Goal: Task Accomplishment & Management: Manage account settings

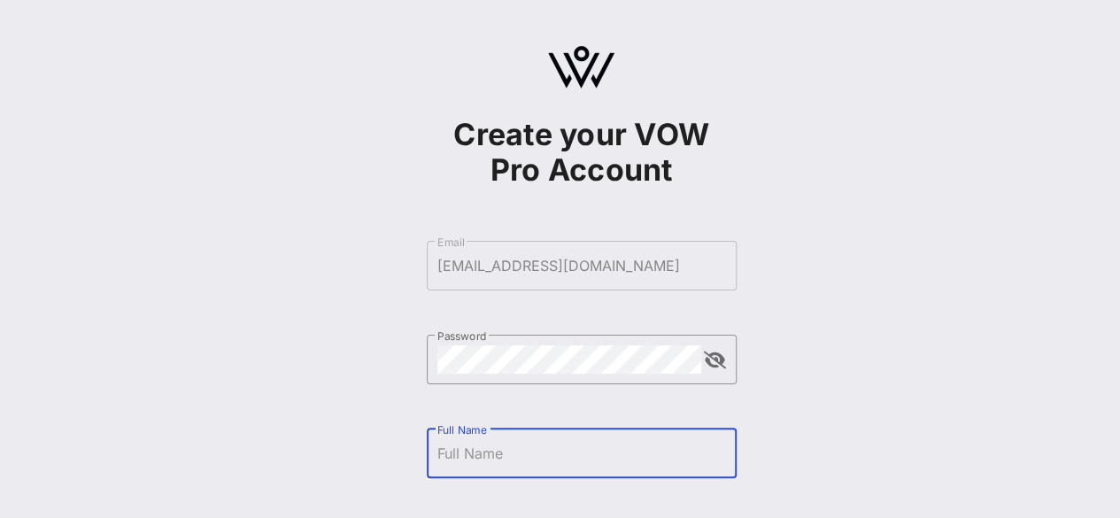
click at [481, 461] on input "Full Name" at bounding box center [581, 453] width 289 height 28
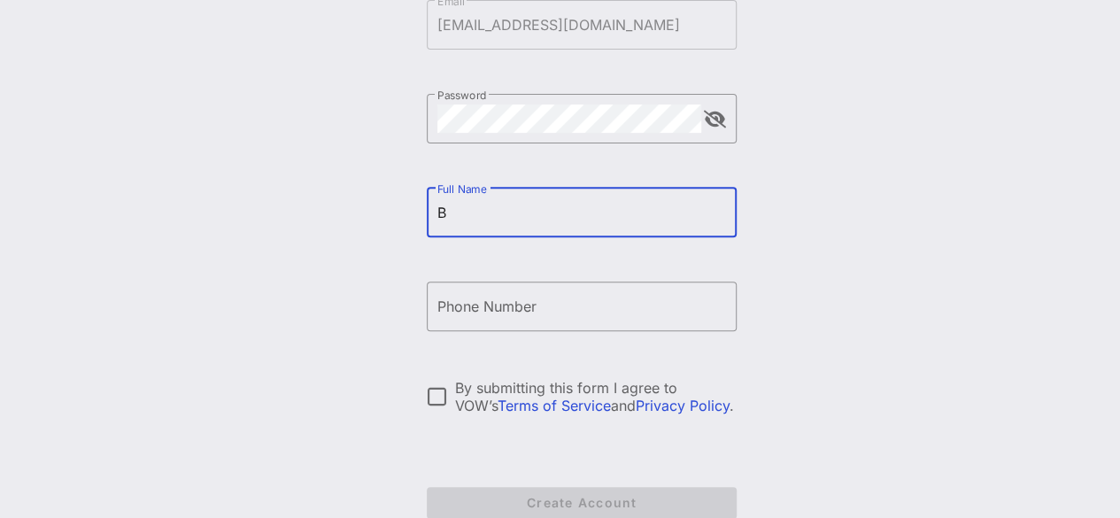
scroll to position [340, 0]
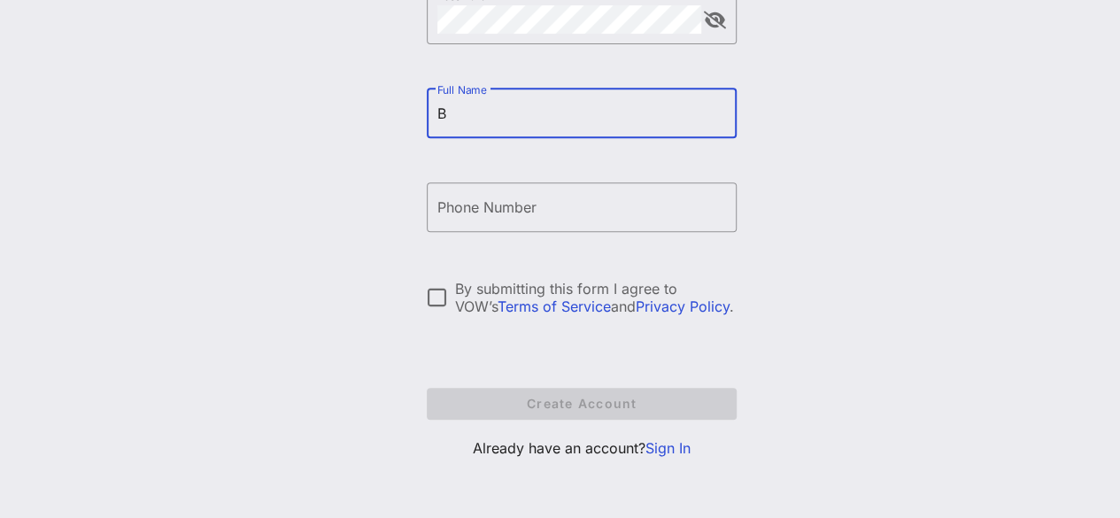
type input "B"
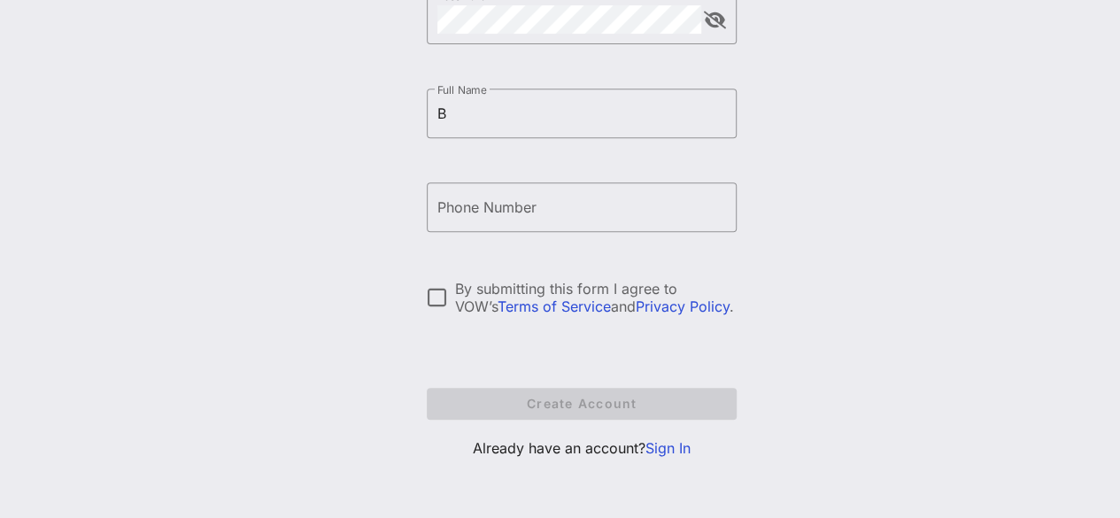
click at [663, 437] on p "Already have an account? Sign In" at bounding box center [582, 447] width 310 height 21
click at [660, 448] on link "Sign In" at bounding box center [667, 448] width 45 height 18
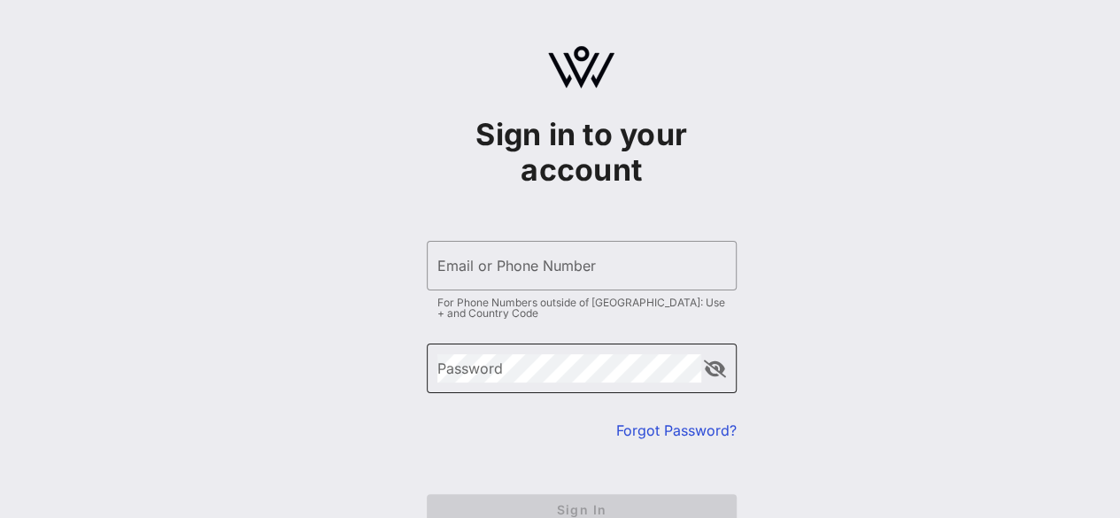
type input "[EMAIL_ADDRESS][DOMAIN_NAME]"
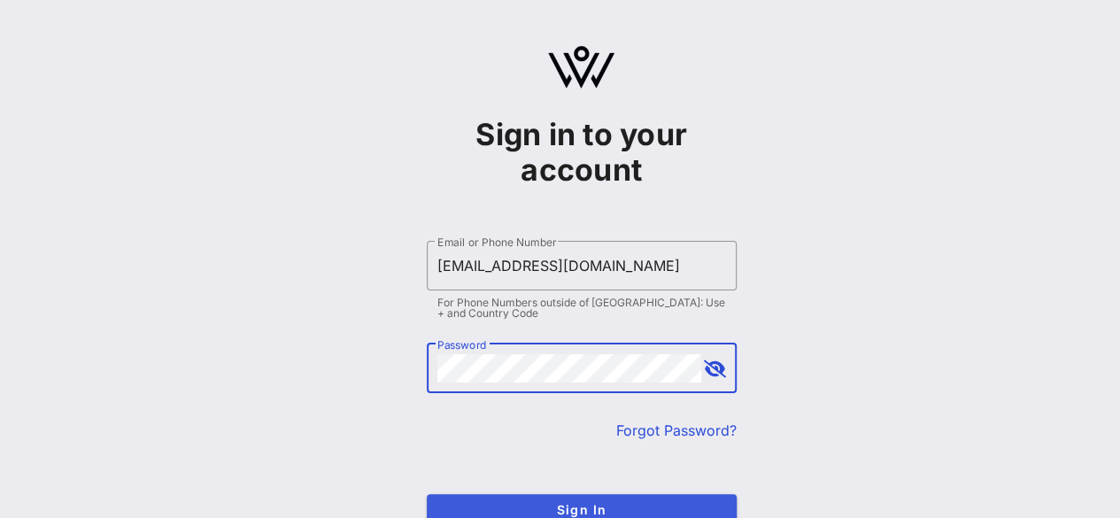
scroll to position [19, 0]
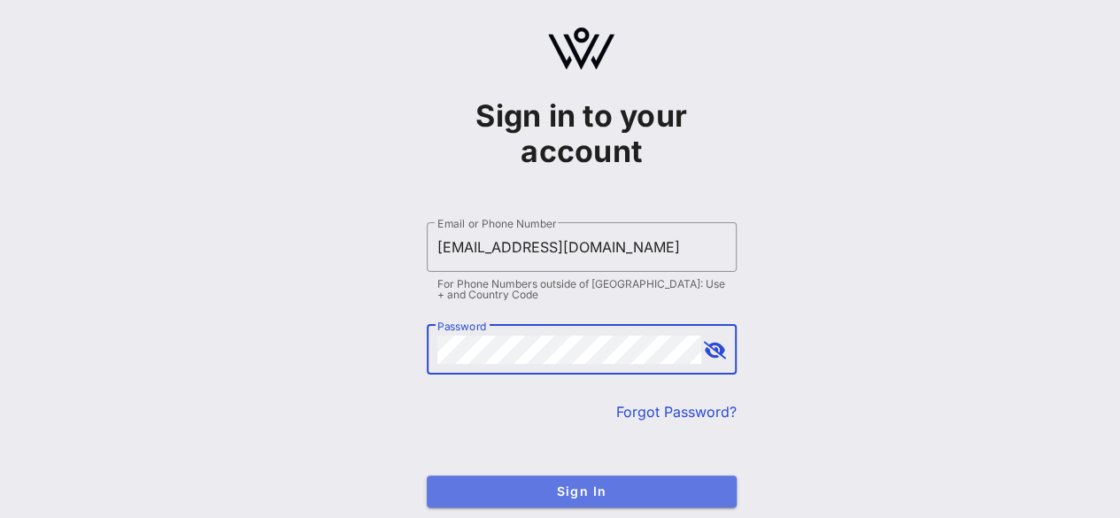
click at [528, 490] on span "Sign In" at bounding box center [582, 490] width 282 height 15
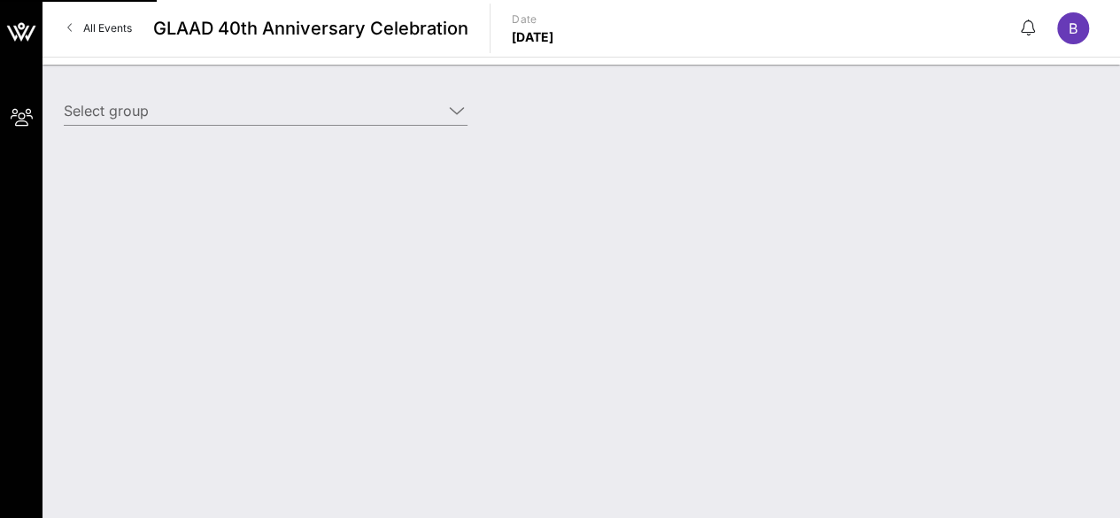
type input "Skittles (Skittles) [[PERSON_NAME], [EMAIL_ADDRESS][DOMAIN_NAME]]"
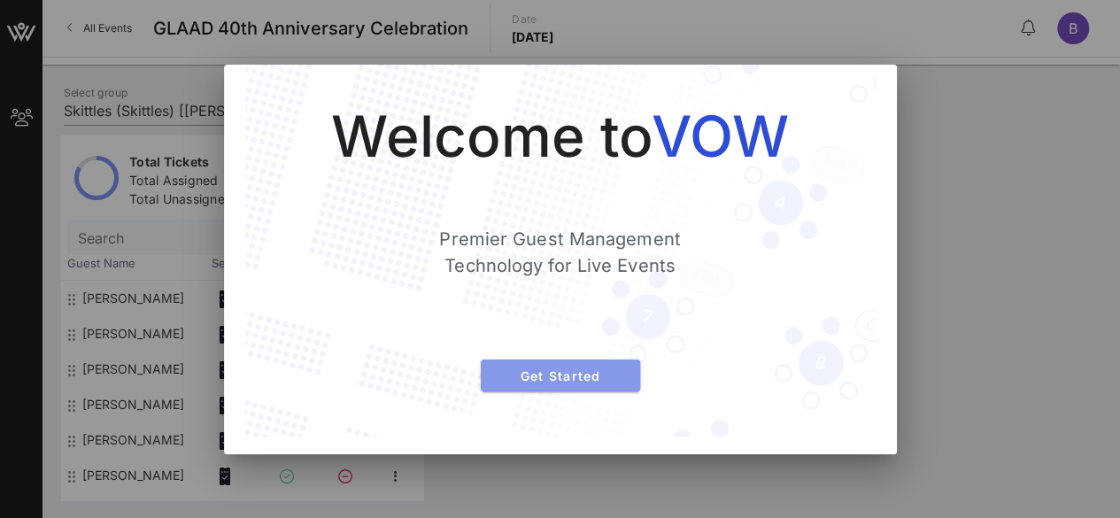
click at [571, 376] on span "Get Started" at bounding box center [560, 375] width 131 height 15
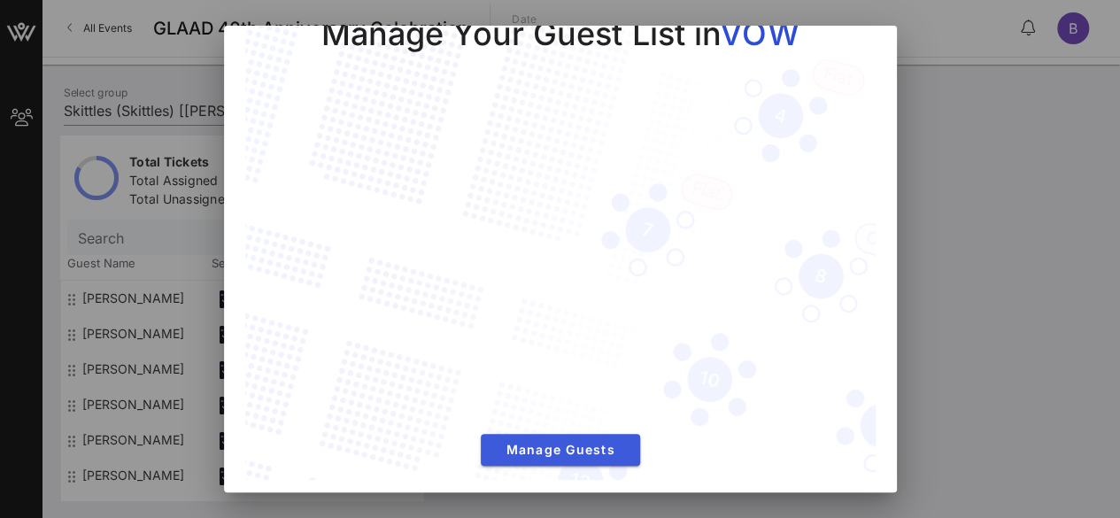
scroll to position [46, 0]
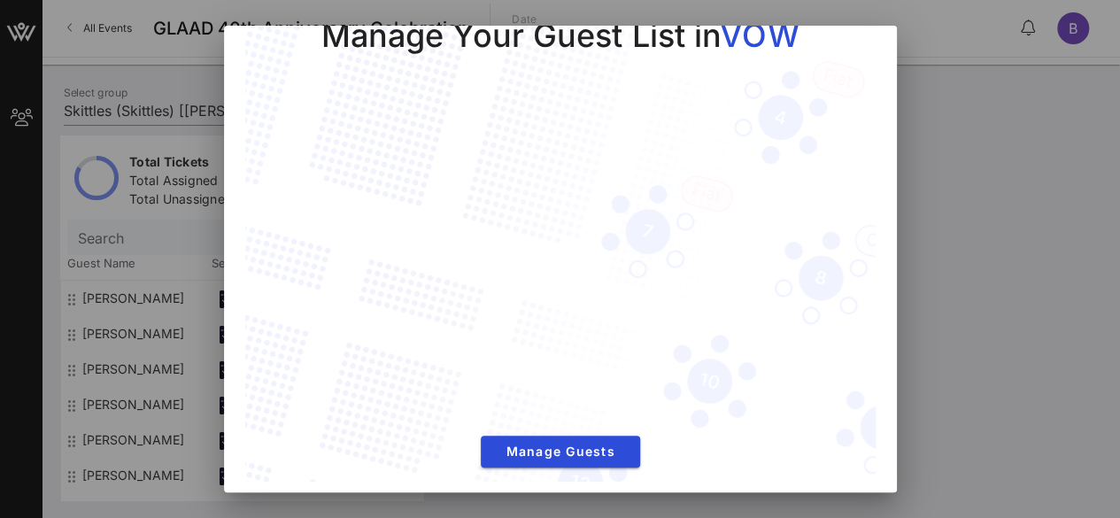
drag, startPoint x: 578, startPoint y: 37, endPoint x: 758, endPoint y: 47, distance: 180.0
click at [758, 47] on div "Manage Your Guest List in VOW" at bounding box center [560, 35] width 478 height 41
click at [824, 45] on div "Manage Your Guest List in VOW Manage Guests" at bounding box center [561, 232] width 560 height 434
click at [756, 465] on div "Manage Your Guest List in VOW Manage Guests" at bounding box center [560, 232] width 630 height 505
click at [518, 436] on button "Manage Guests" at bounding box center [560, 452] width 159 height 32
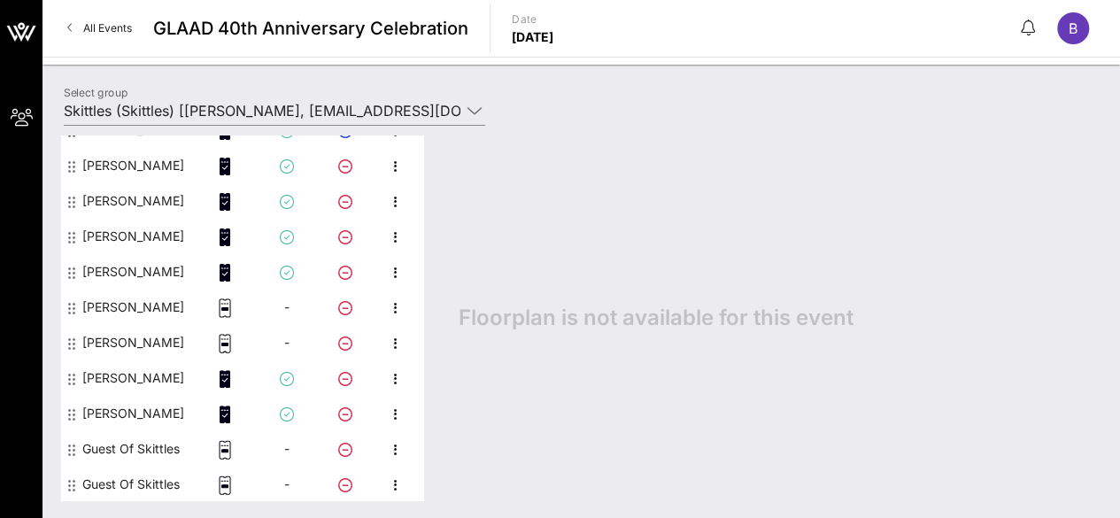
scroll to position [204, 0]
click at [390, 309] on icon "button" at bounding box center [395, 307] width 21 height 21
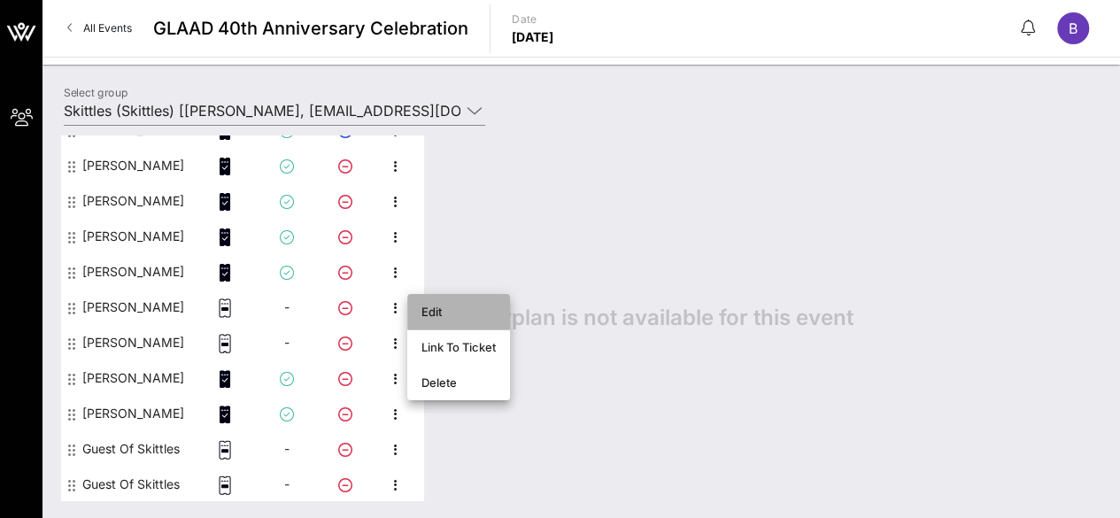
click at [427, 314] on div "Edit" at bounding box center [458, 312] width 74 height 14
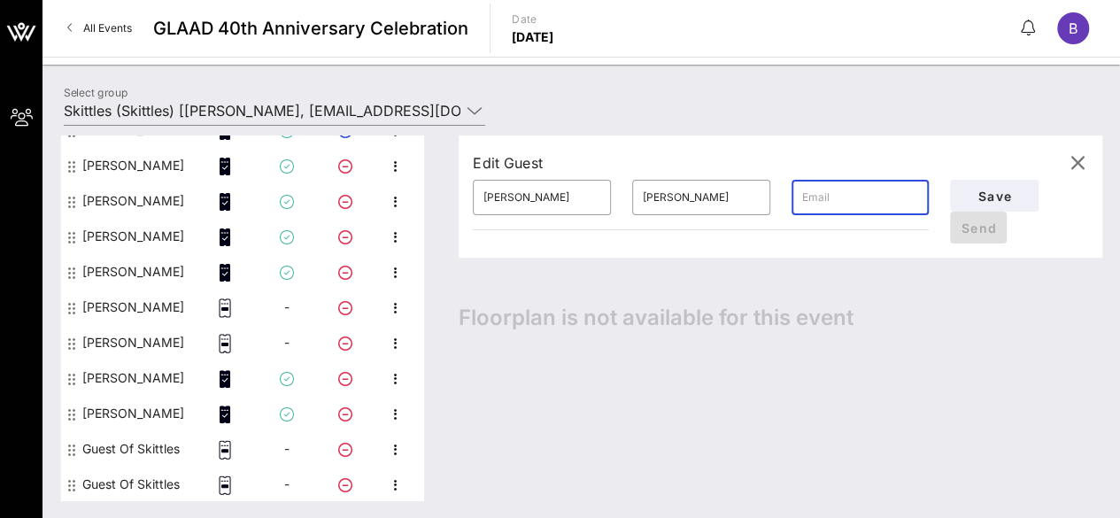
click at [816, 199] on input "text" at bounding box center [860, 197] width 117 height 28
paste input "[EMAIL_ADDRESS][DOMAIN_NAME]"
type input "[EMAIL_ADDRESS][DOMAIN_NAME]"
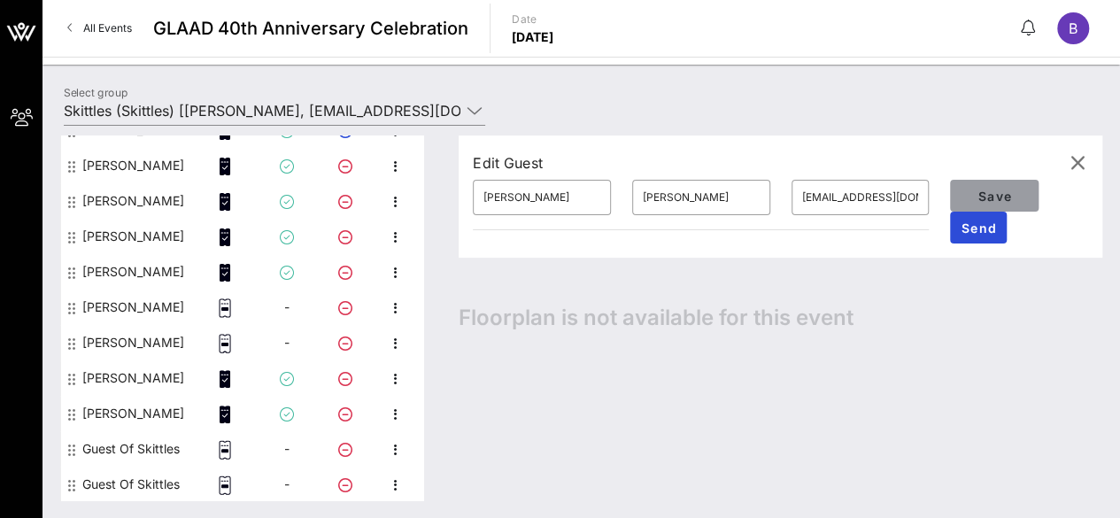
click at [993, 194] on span "Save" at bounding box center [994, 196] width 60 height 15
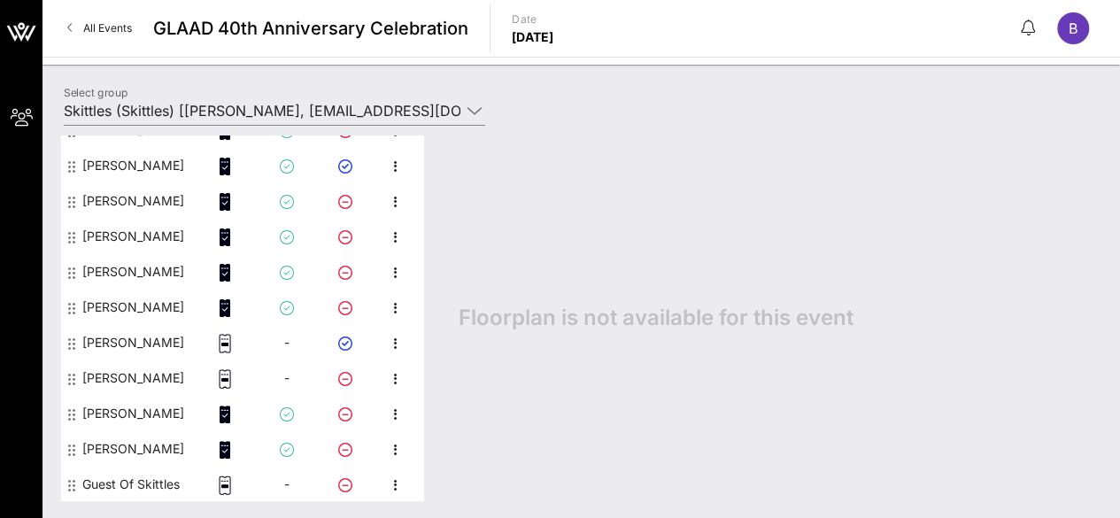
scroll to position [166, 0]
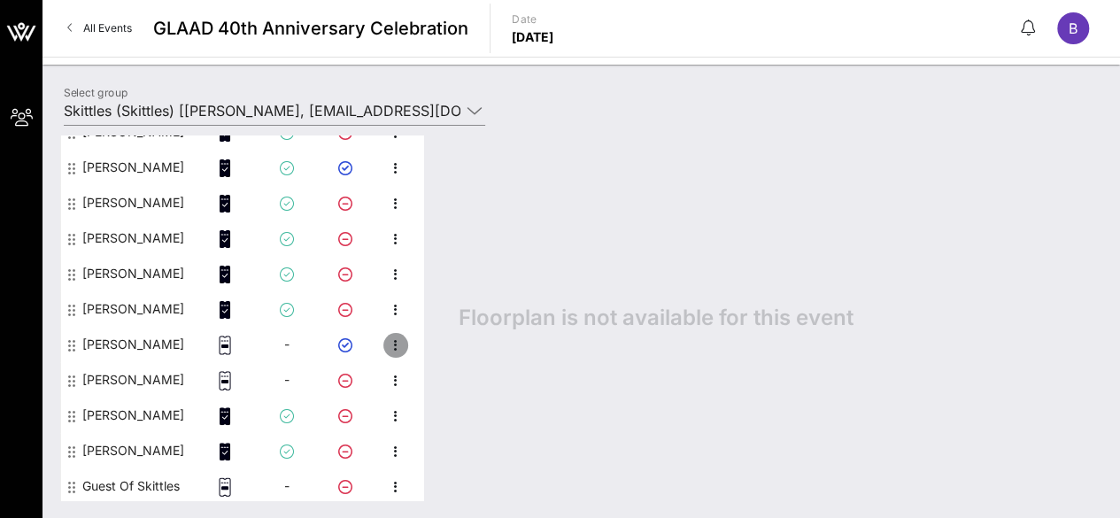
click at [390, 348] on icon "button" at bounding box center [395, 345] width 21 height 21
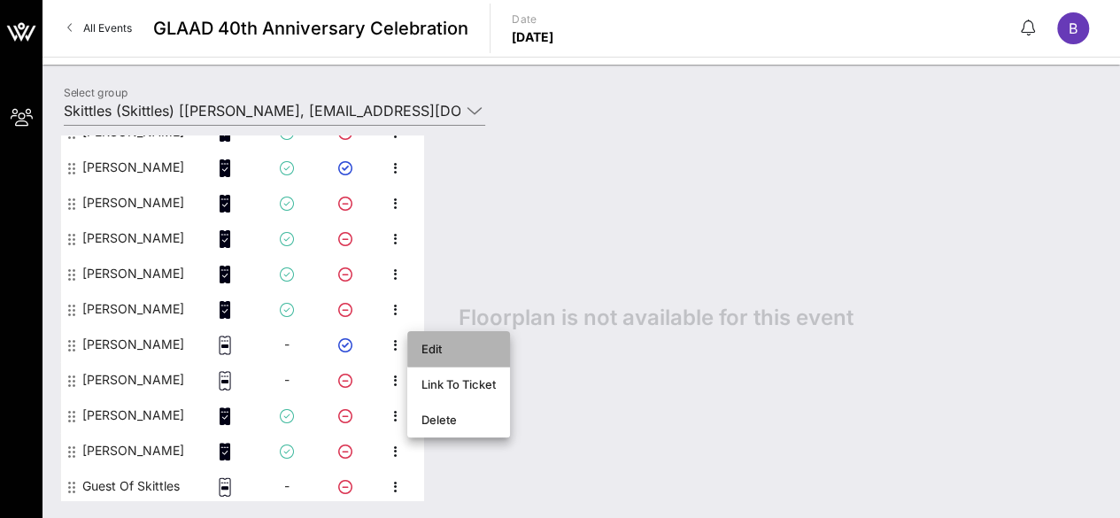
click at [441, 353] on div "Edit" at bounding box center [458, 349] width 74 height 14
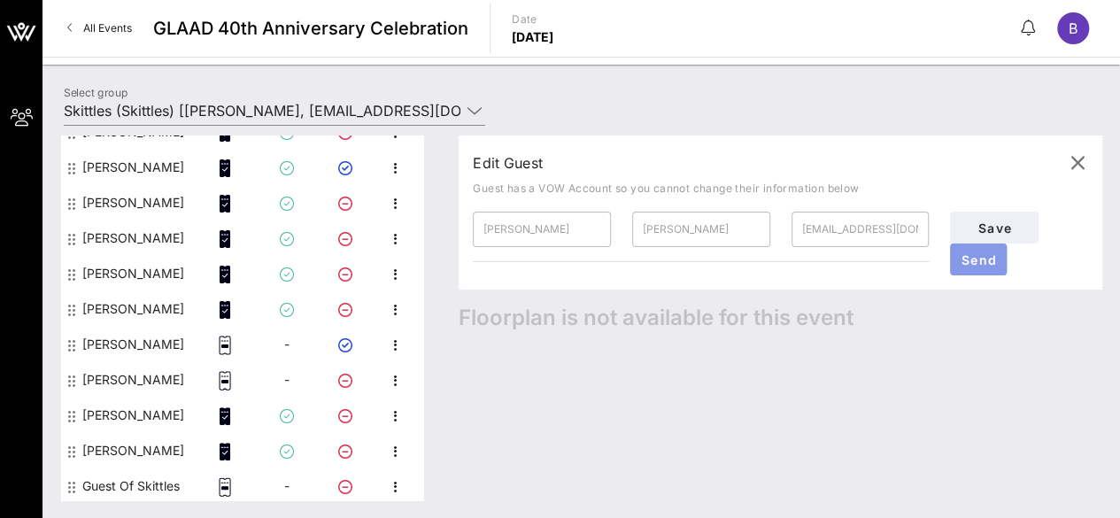
click at [989, 259] on span "Send" at bounding box center [978, 259] width 42 height 15
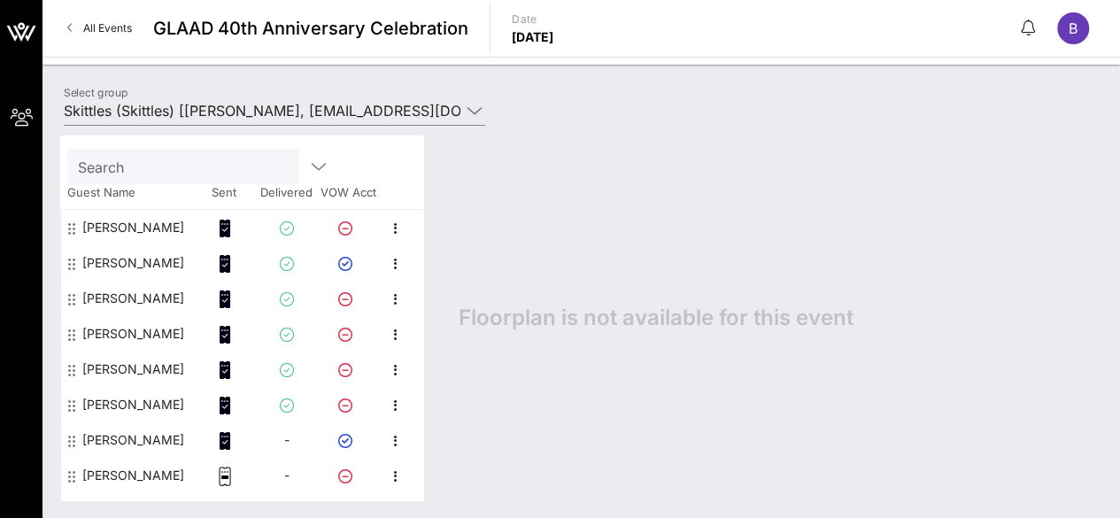
scroll to position [69, 0]
click at [397, 225] on icon "button" at bounding box center [395, 230] width 21 height 21
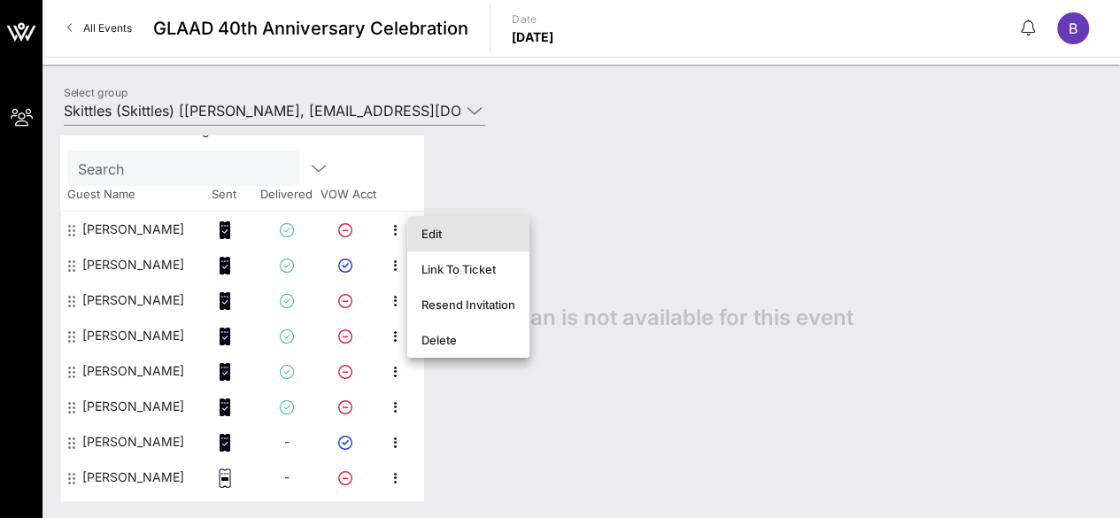
click at [430, 231] on div "Edit" at bounding box center [468, 234] width 94 height 14
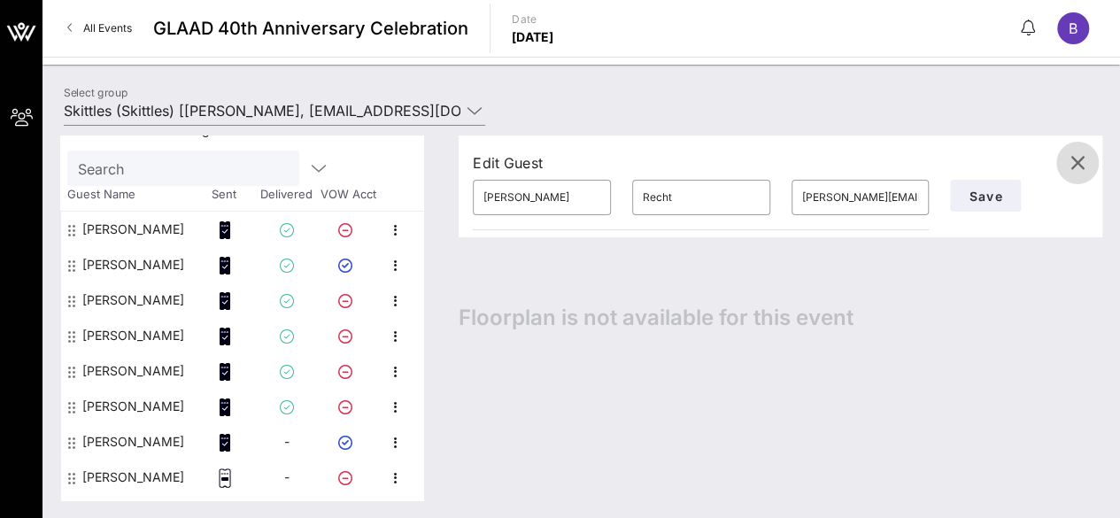
click at [1076, 165] on icon "button" at bounding box center [1077, 162] width 21 height 21
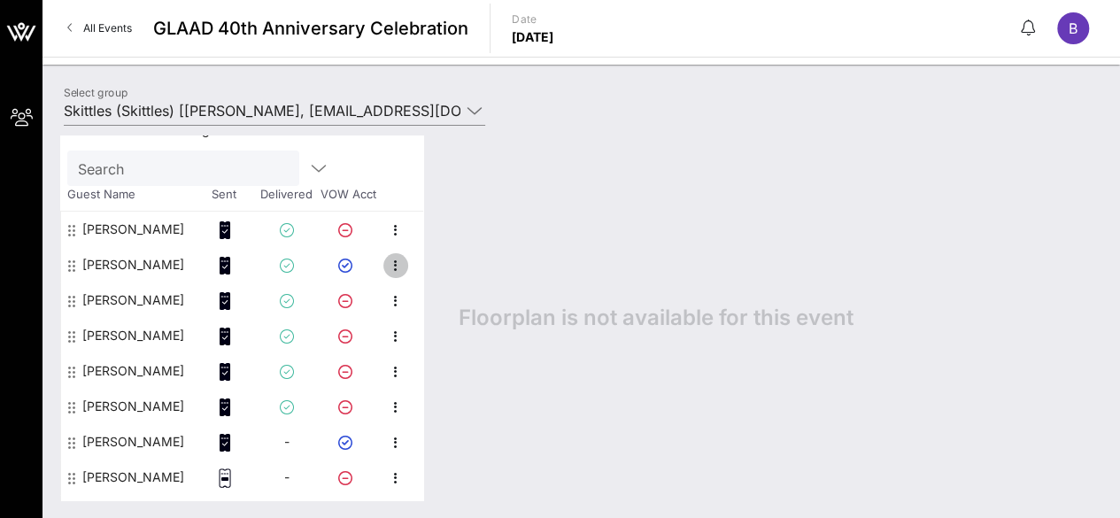
click at [391, 264] on icon "button" at bounding box center [395, 265] width 21 height 21
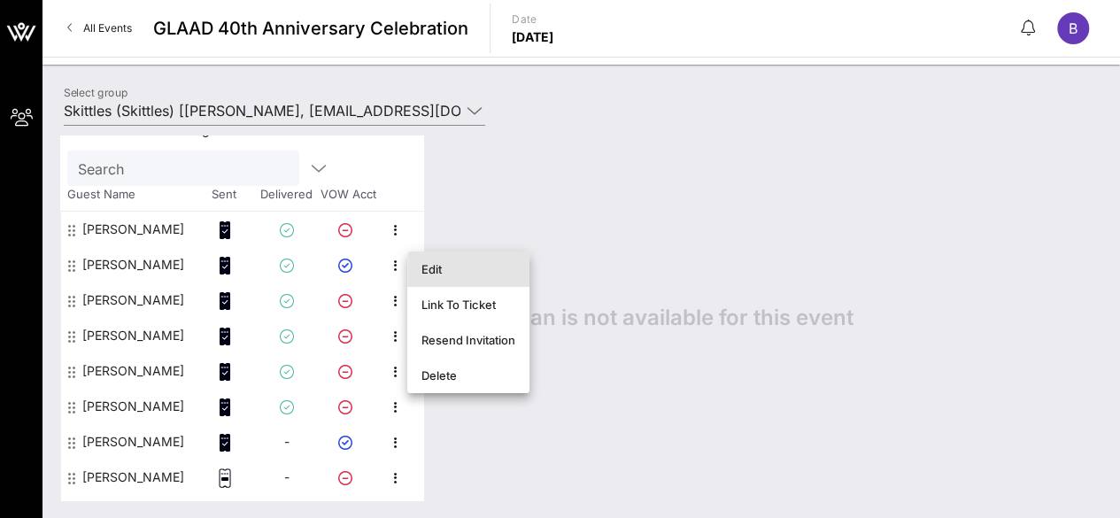
click at [429, 266] on div "Edit" at bounding box center [468, 269] width 94 height 14
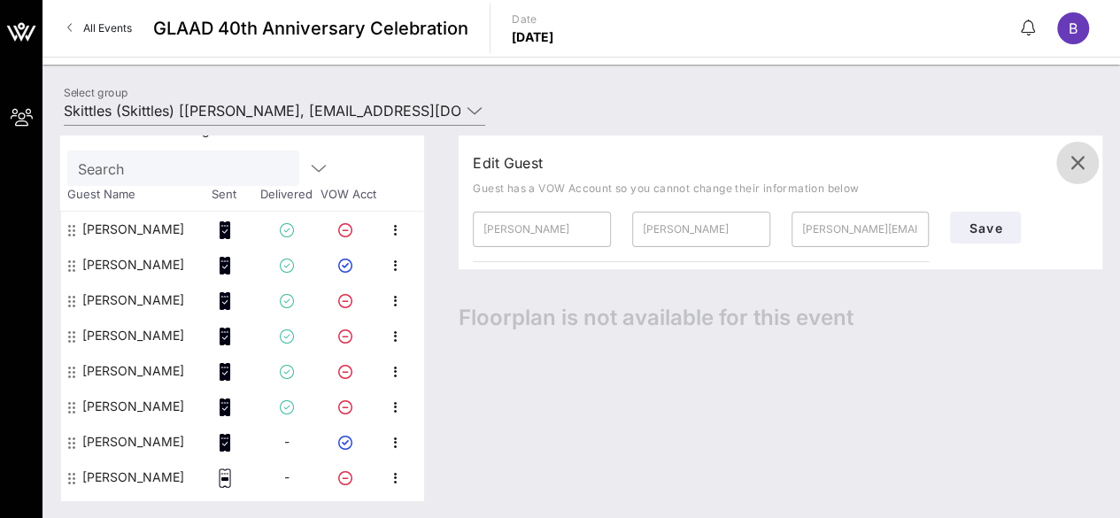
click at [1076, 166] on icon "button" at bounding box center [1077, 162] width 21 height 21
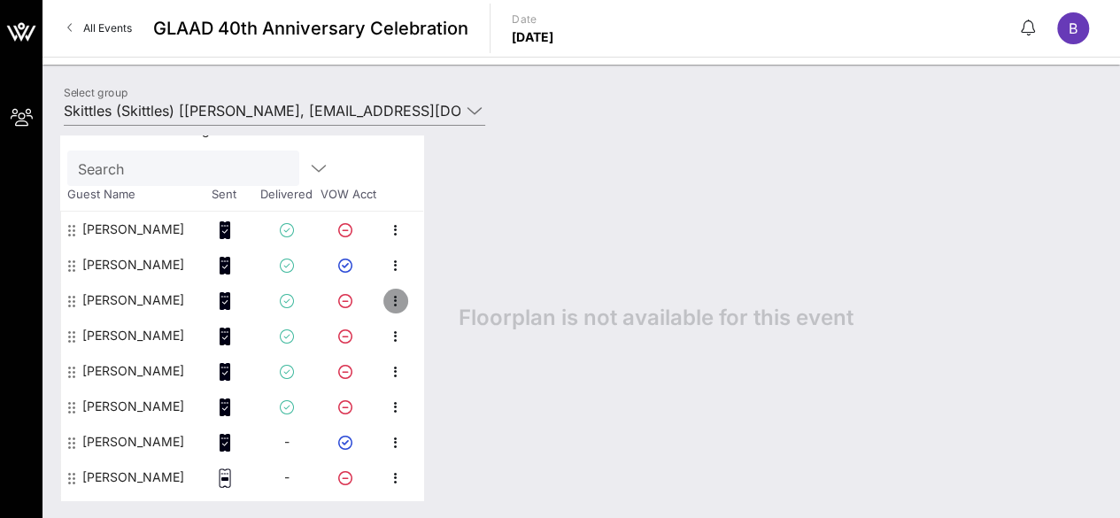
click at [398, 307] on icon "button" at bounding box center [395, 300] width 21 height 21
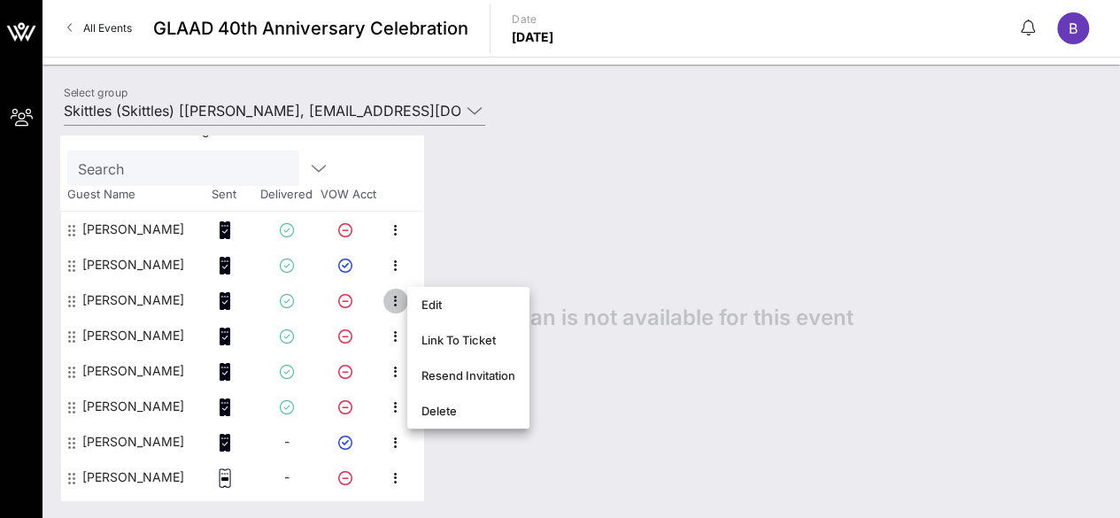
click at [405, 309] on icon "button" at bounding box center [395, 300] width 21 height 21
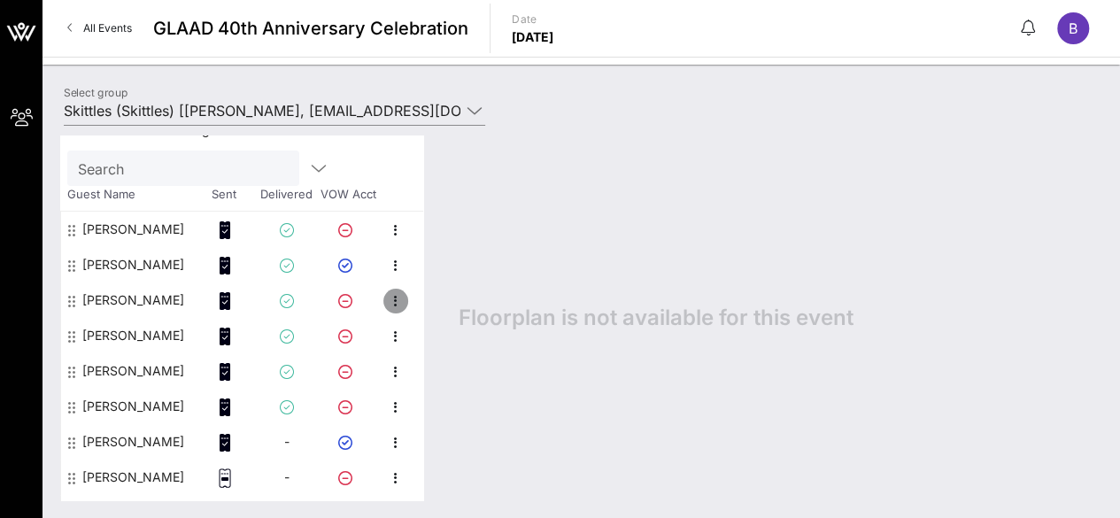
click at [400, 299] on icon "button" at bounding box center [395, 300] width 21 height 21
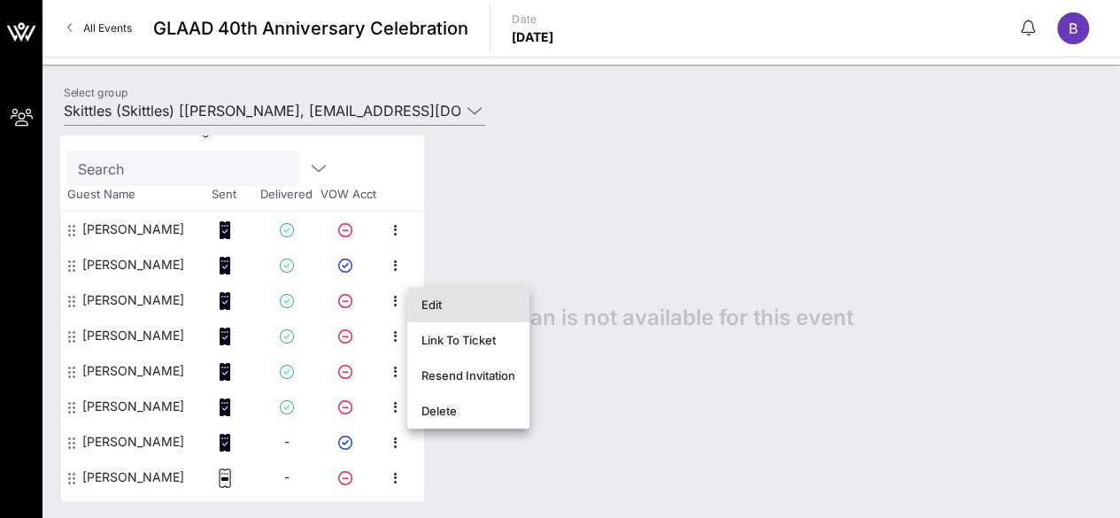
click at [428, 306] on div "Edit" at bounding box center [468, 304] width 94 height 14
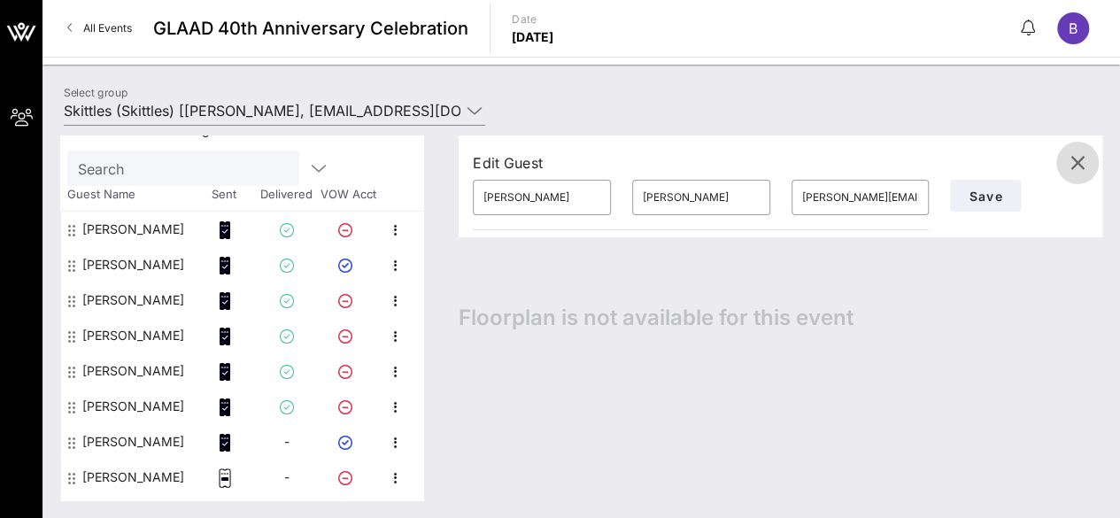
click at [1075, 169] on icon "button" at bounding box center [1077, 162] width 21 height 21
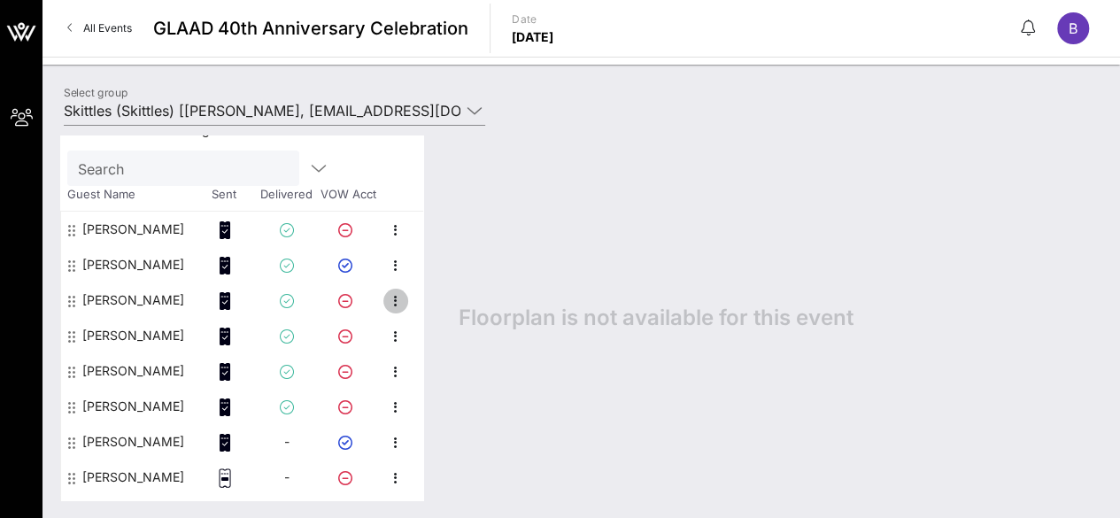
click at [400, 300] on icon "button" at bounding box center [395, 300] width 21 height 21
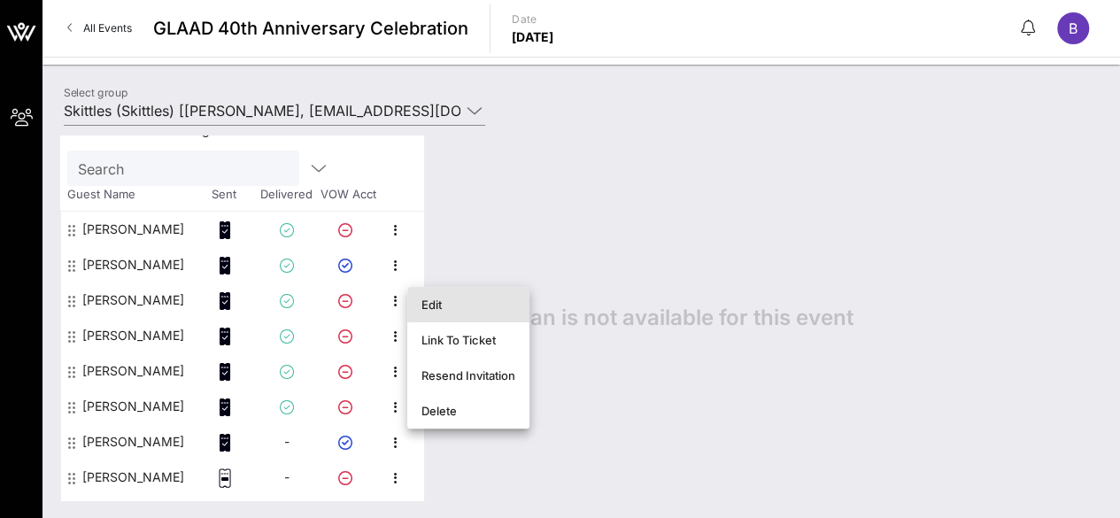
click at [434, 305] on div "Edit" at bounding box center [468, 304] width 94 height 14
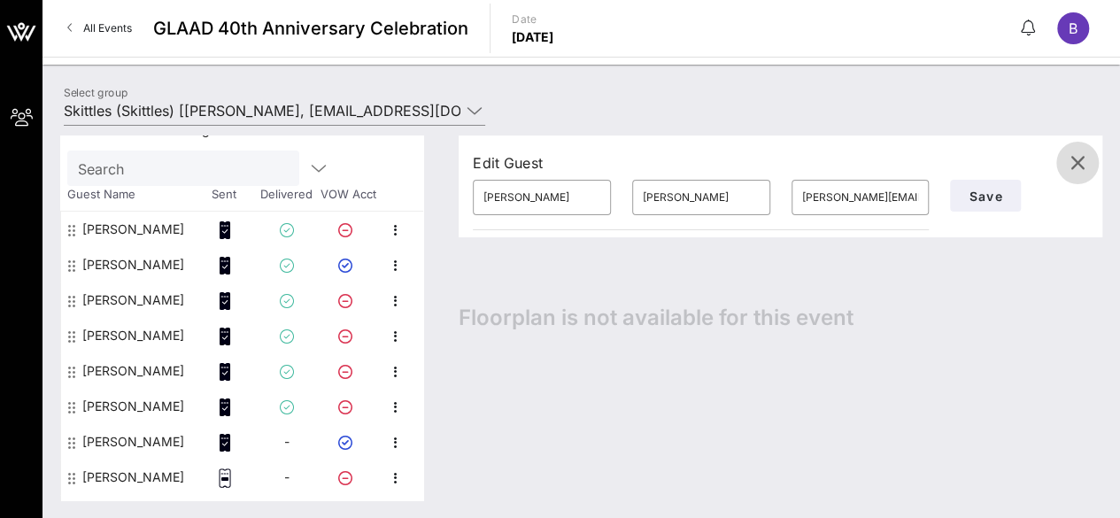
click at [1075, 164] on icon "button" at bounding box center [1077, 162] width 21 height 21
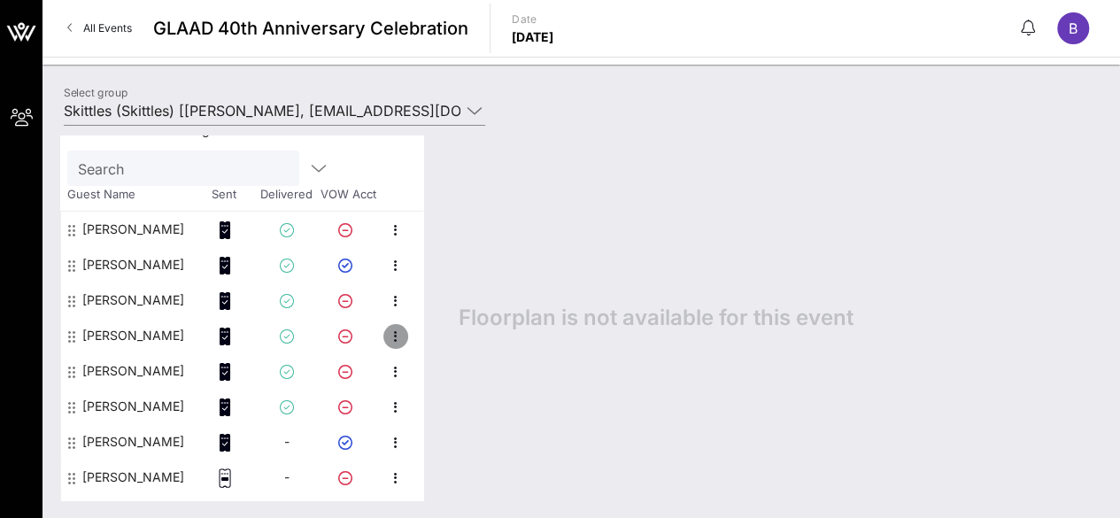
click at [398, 335] on icon "button" at bounding box center [395, 336] width 21 height 21
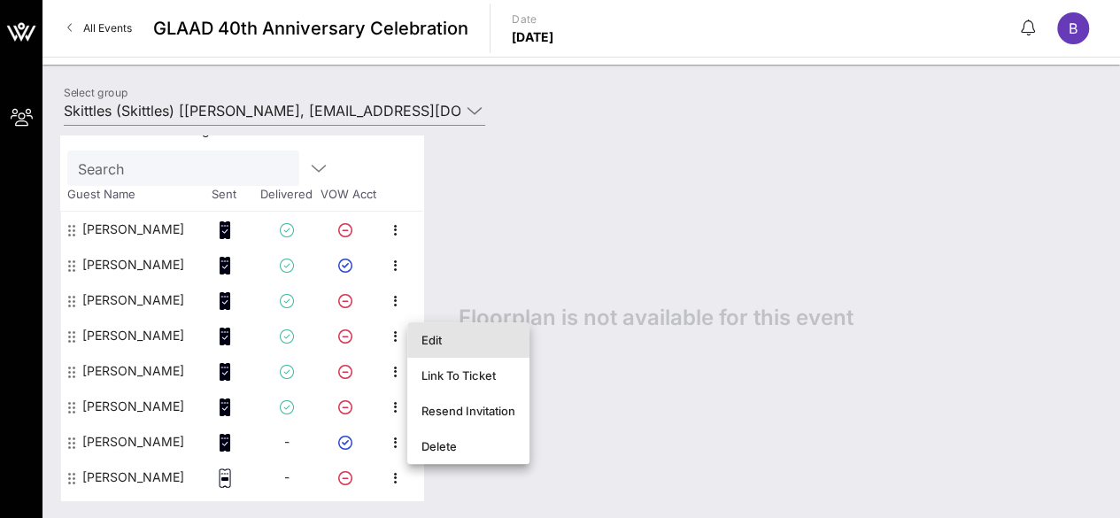
click at [429, 344] on div "Edit" at bounding box center [468, 340] width 94 height 14
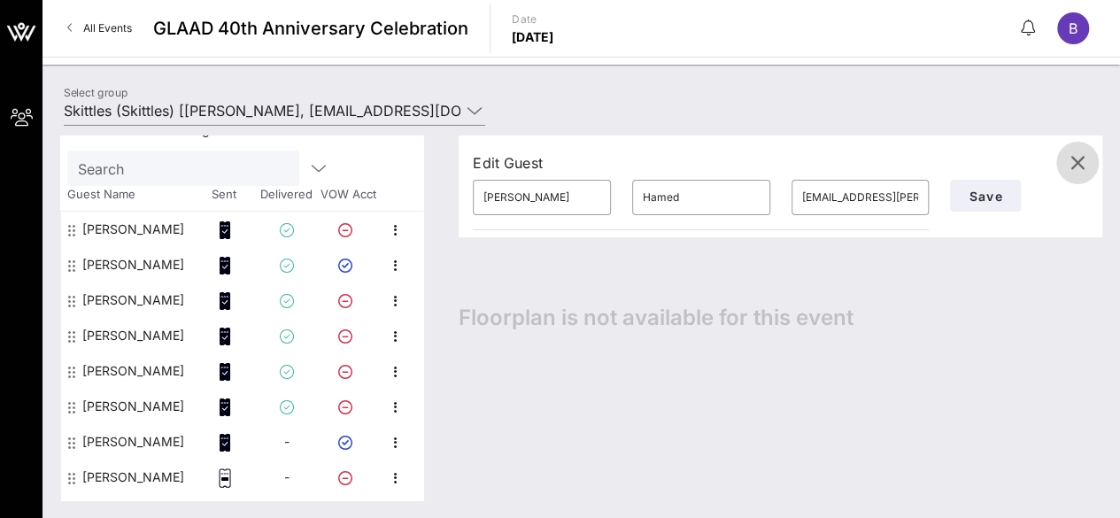
click at [1066, 162] on span "button" at bounding box center [1077, 162] width 42 height 21
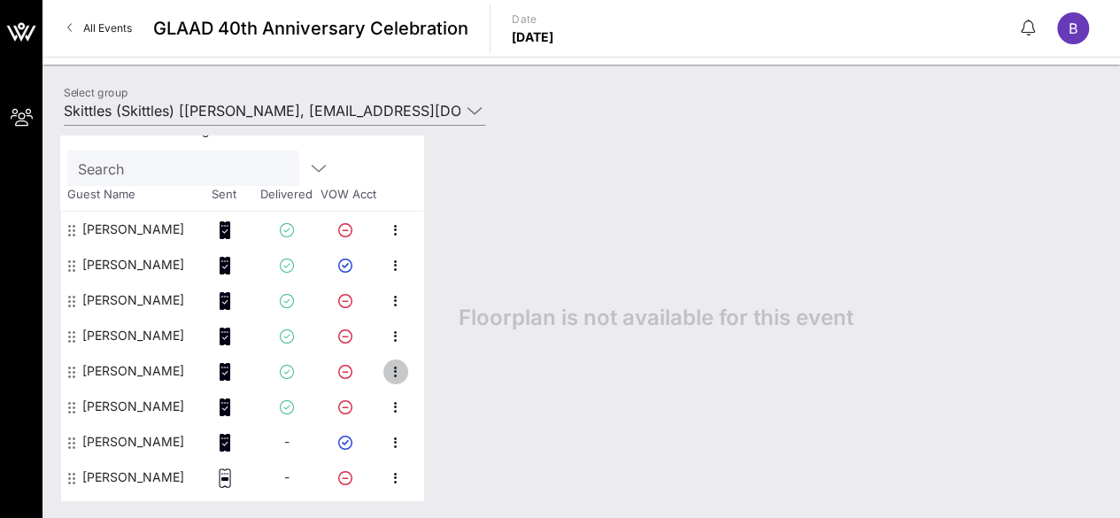
click at [388, 369] on icon "button" at bounding box center [395, 371] width 21 height 21
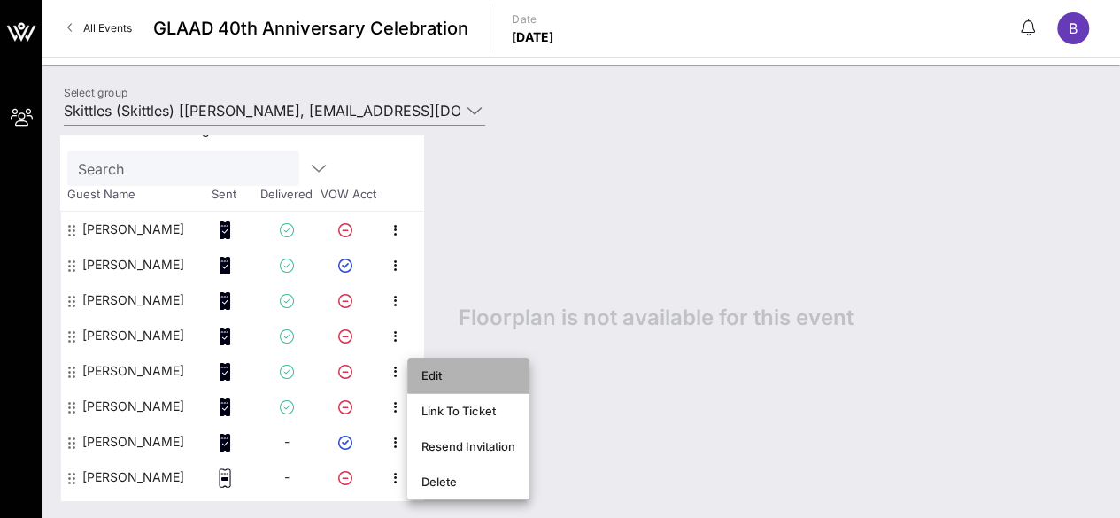
click at [423, 373] on div "Edit" at bounding box center [468, 375] width 94 height 14
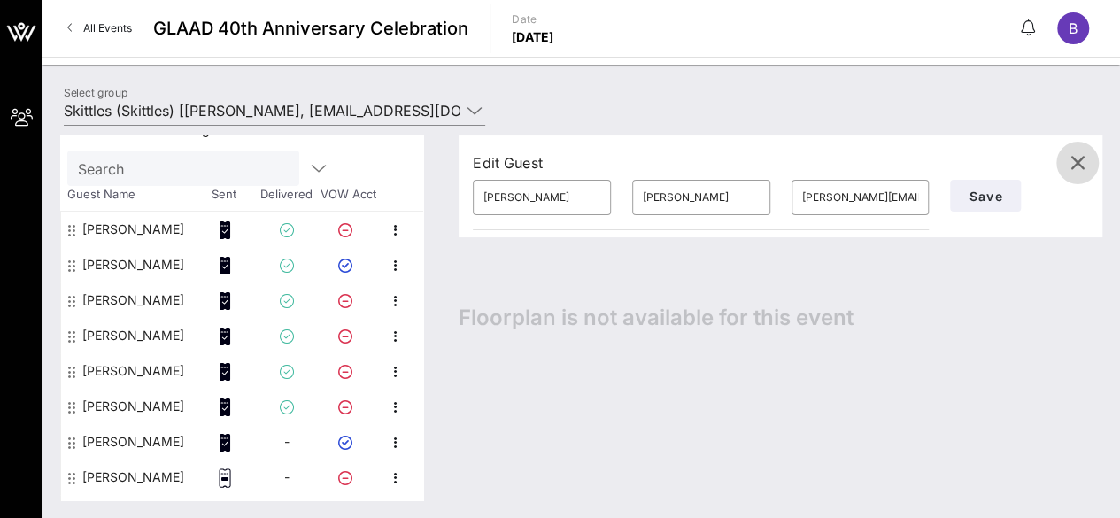
click at [1075, 167] on icon "button" at bounding box center [1077, 162] width 21 height 21
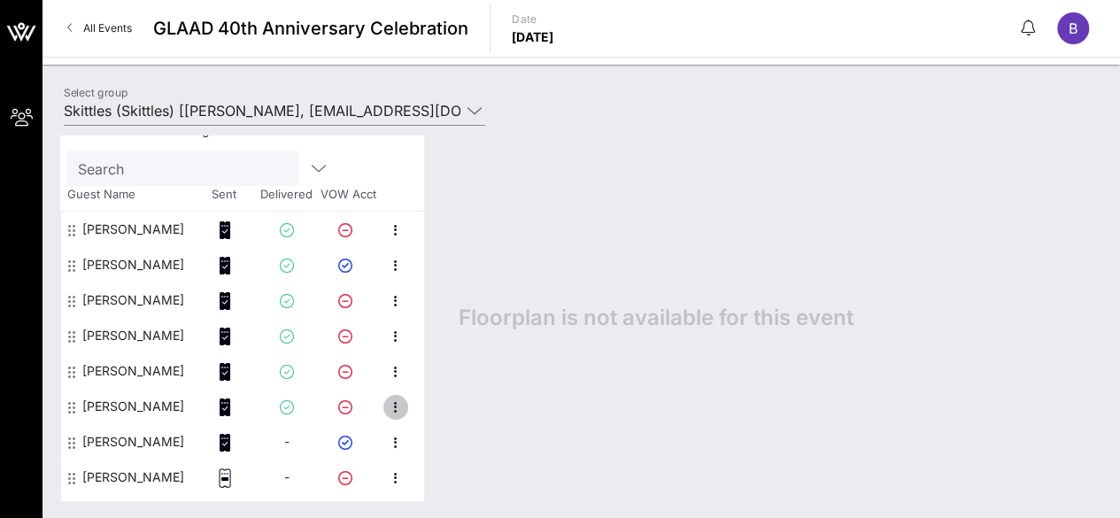
click at [404, 403] on icon "button" at bounding box center [395, 407] width 21 height 21
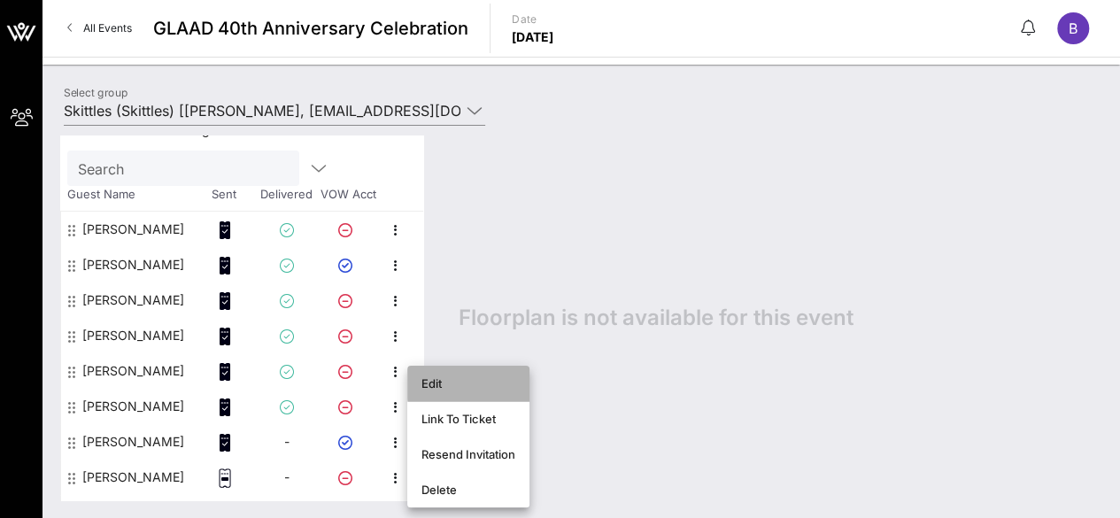
click at [462, 386] on div "Edit" at bounding box center [468, 383] width 94 height 14
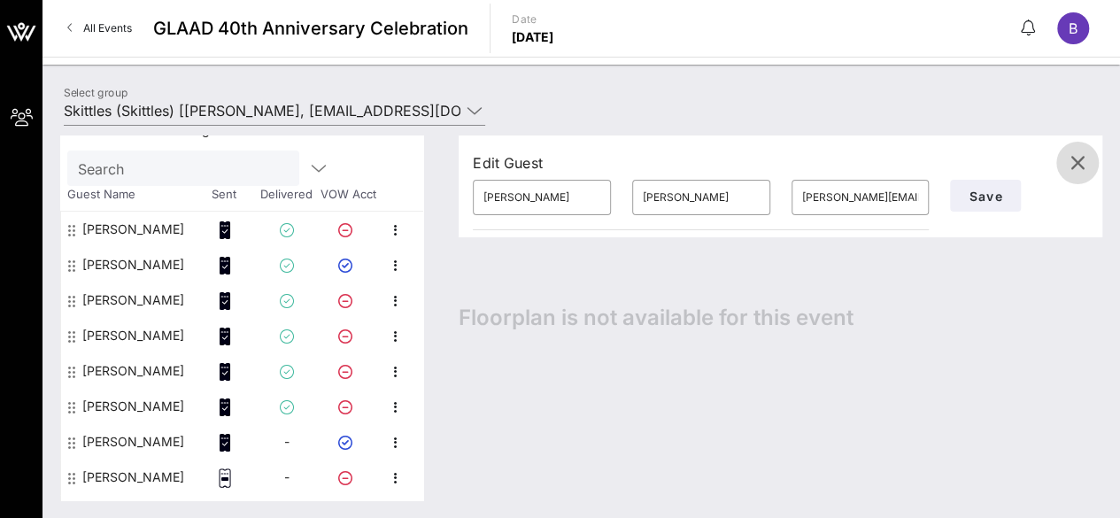
click at [1071, 158] on icon "button" at bounding box center [1077, 162] width 21 height 21
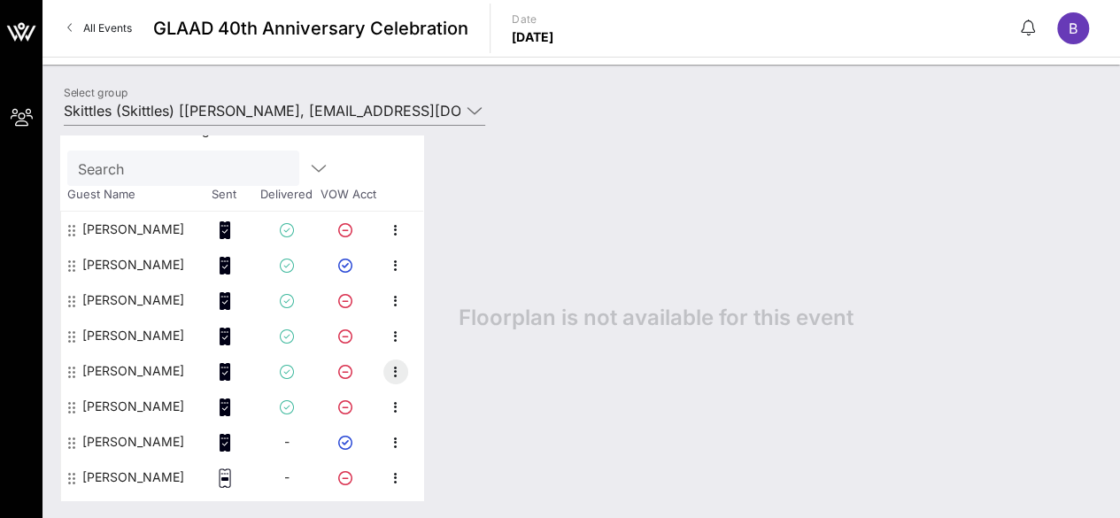
scroll to position [106, 0]
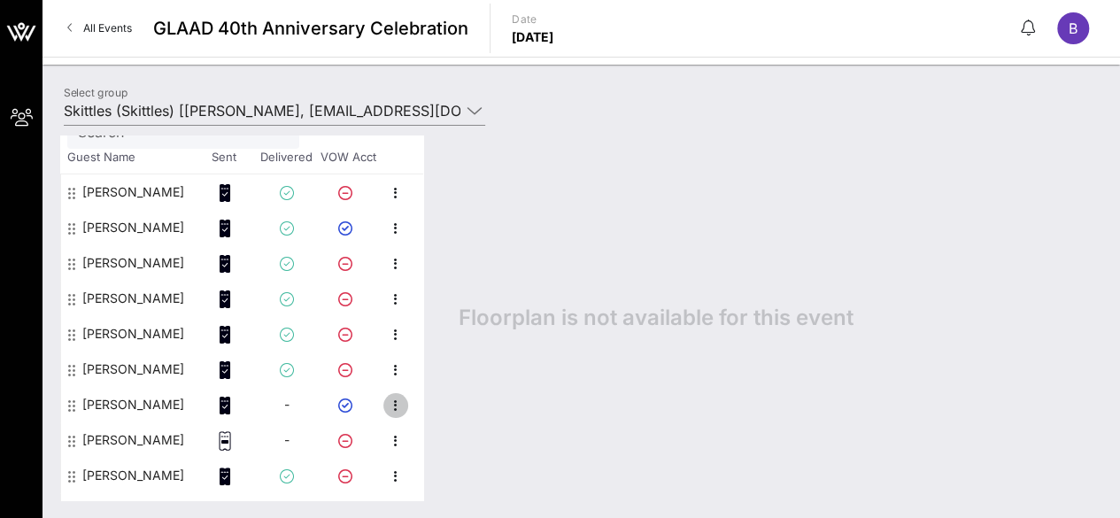
click at [402, 405] on icon "button" at bounding box center [395, 405] width 21 height 21
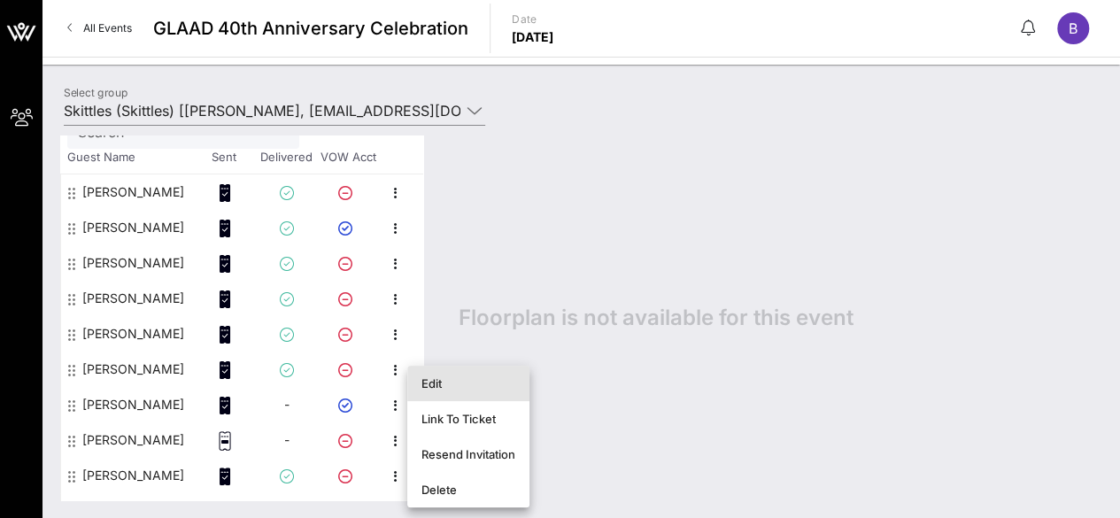
click at [436, 380] on div "Edit" at bounding box center [468, 383] width 94 height 14
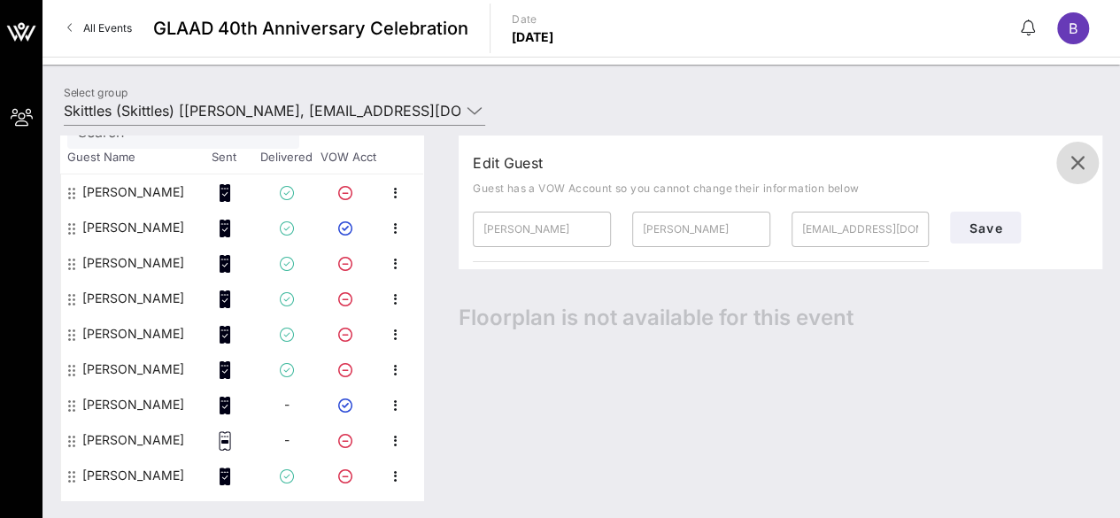
click at [1079, 160] on icon "button" at bounding box center [1077, 162] width 21 height 21
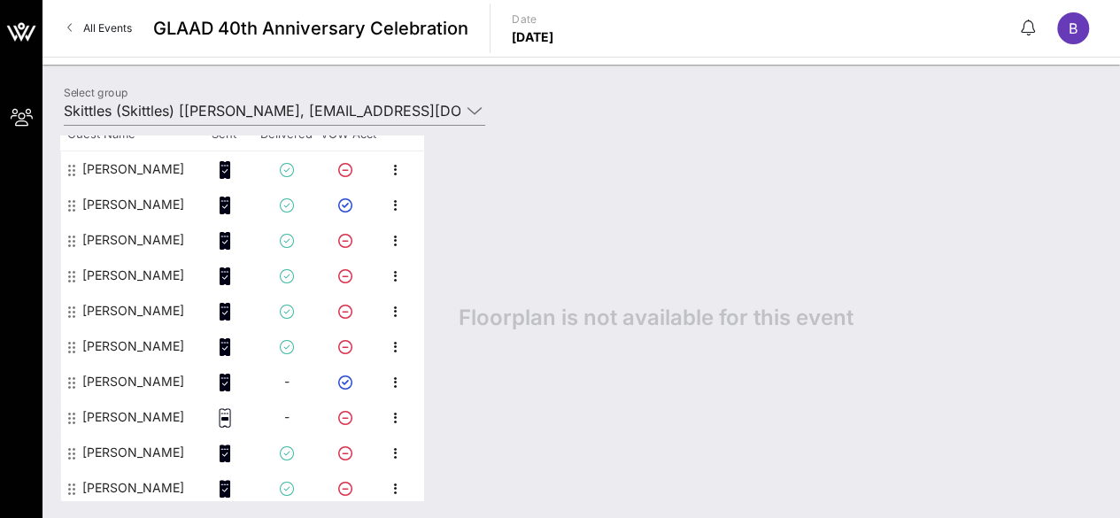
scroll to position [131, 0]
click at [393, 409] on icon "button" at bounding box center [395, 415] width 21 height 21
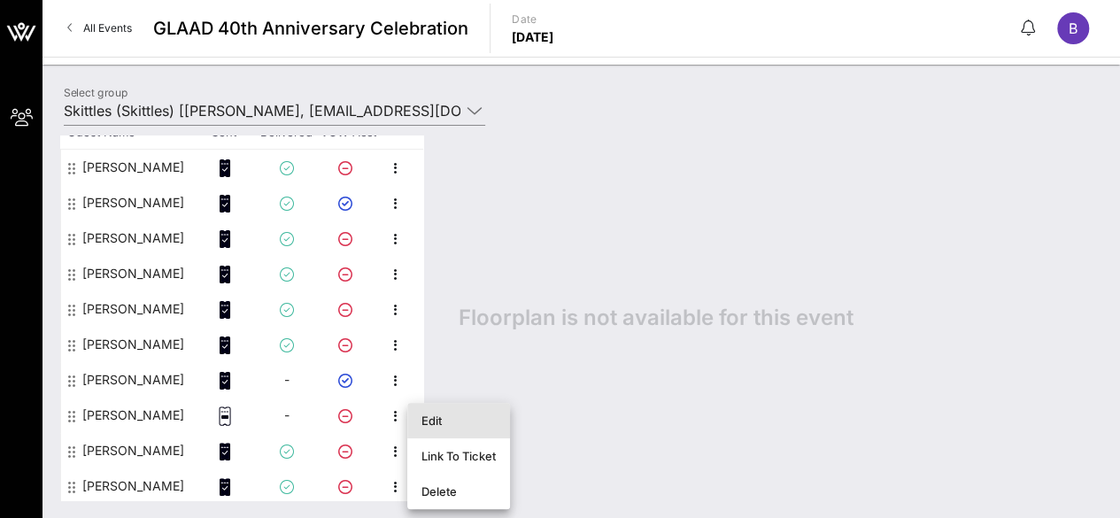
click at [420, 419] on div "Edit" at bounding box center [458, 420] width 103 height 35
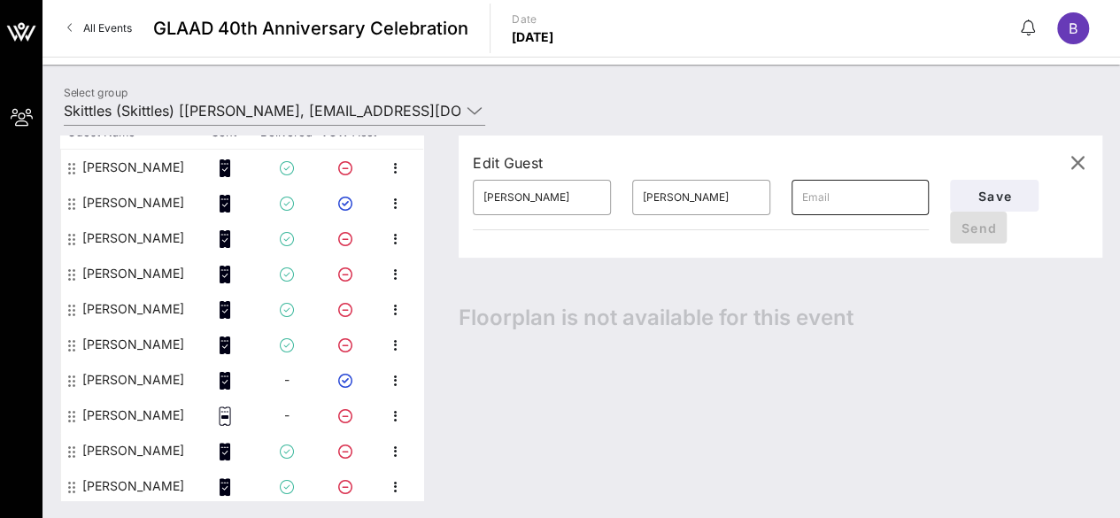
click at [843, 205] on input "text" at bounding box center [860, 197] width 117 height 28
paste input "[PERSON_NAME][EMAIL_ADDRESS][PERSON_NAME][DOMAIN_NAME]"
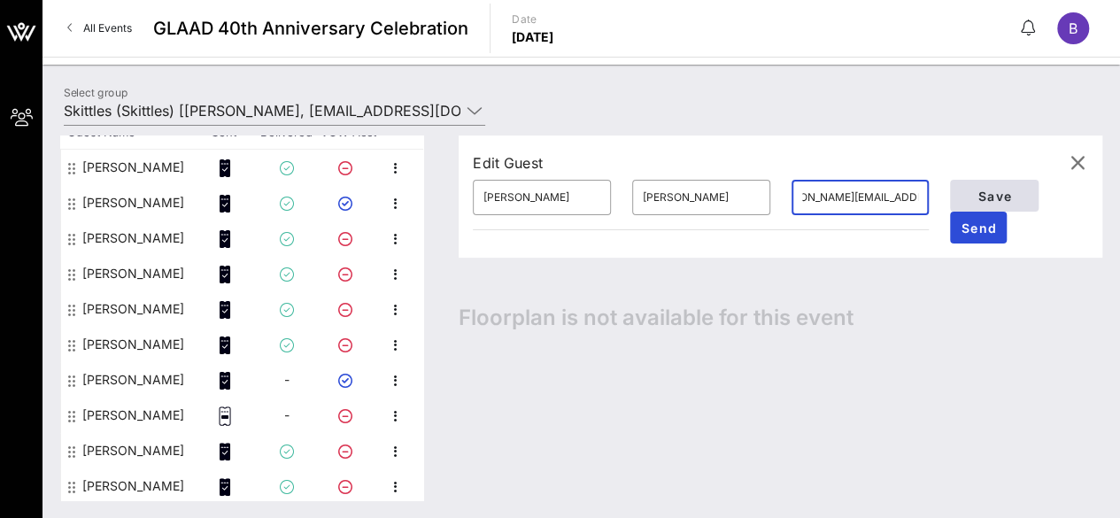
type input "[PERSON_NAME][EMAIL_ADDRESS][PERSON_NAME][DOMAIN_NAME]"
click at [1008, 189] on span "Save" at bounding box center [994, 196] width 60 height 15
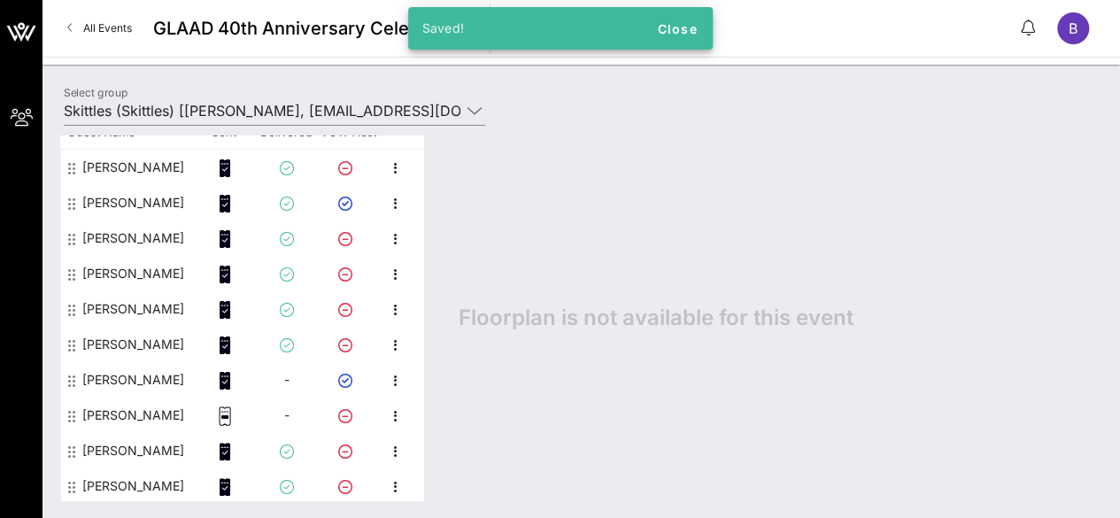
click at [348, 414] on icon at bounding box center [345, 416] width 14 height 14
click at [392, 417] on icon "button" at bounding box center [395, 415] width 21 height 21
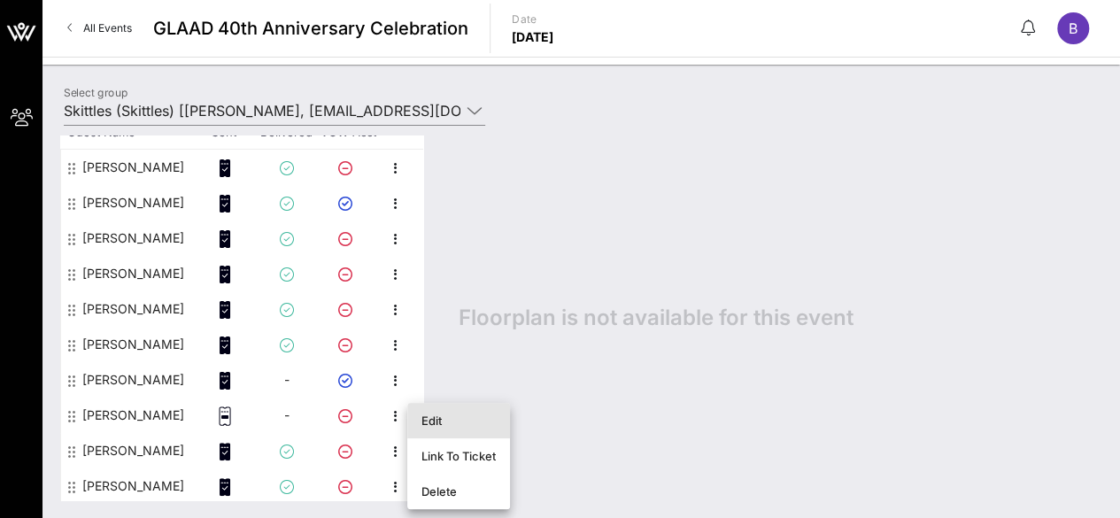
click at [422, 421] on div "Edit" at bounding box center [458, 420] width 74 height 14
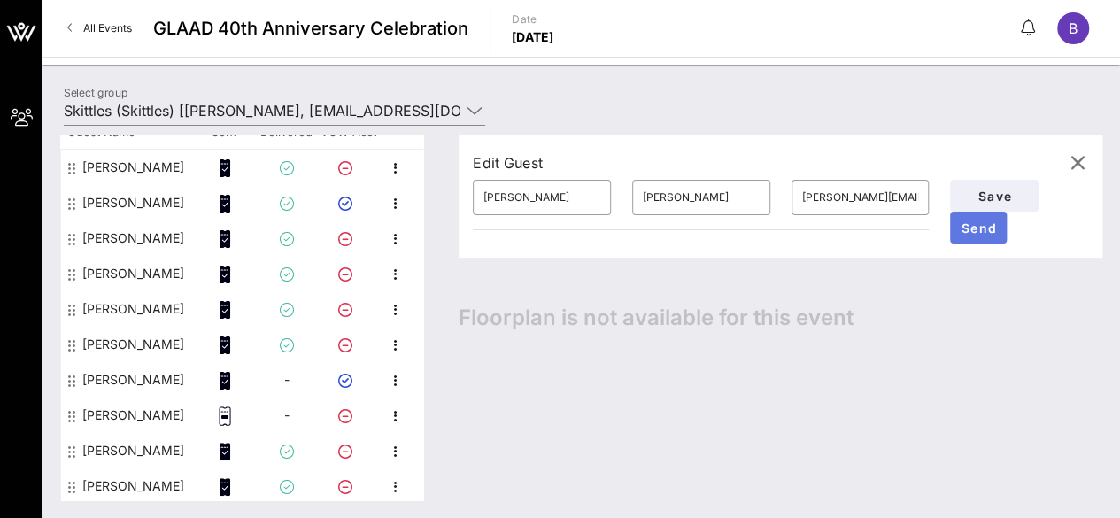
click at [1000, 224] on span "Send" at bounding box center [978, 227] width 42 height 15
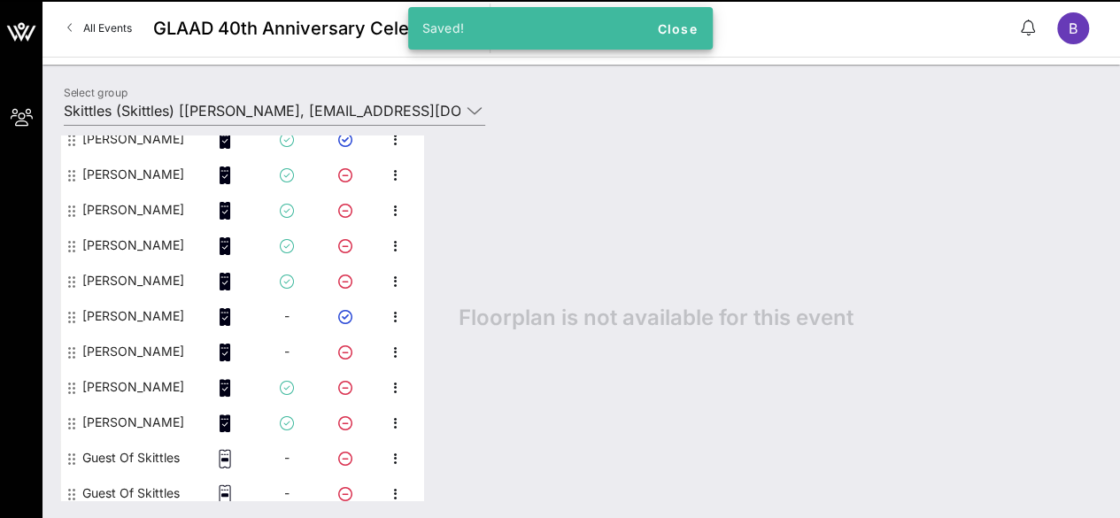
scroll to position [198, 0]
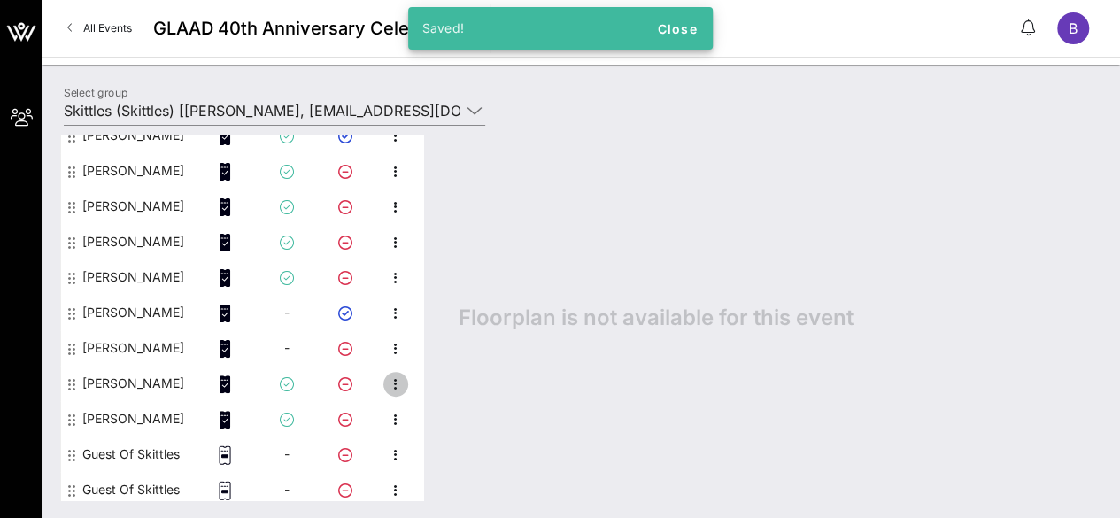
click at [395, 382] on icon "button" at bounding box center [395, 384] width 21 height 21
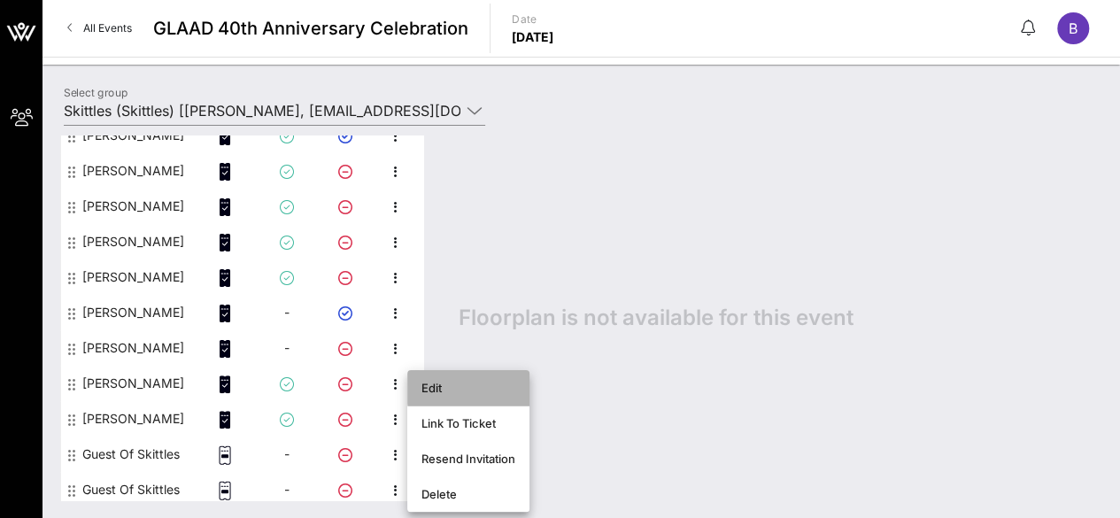
click at [440, 390] on div "Edit" at bounding box center [468, 388] width 94 height 14
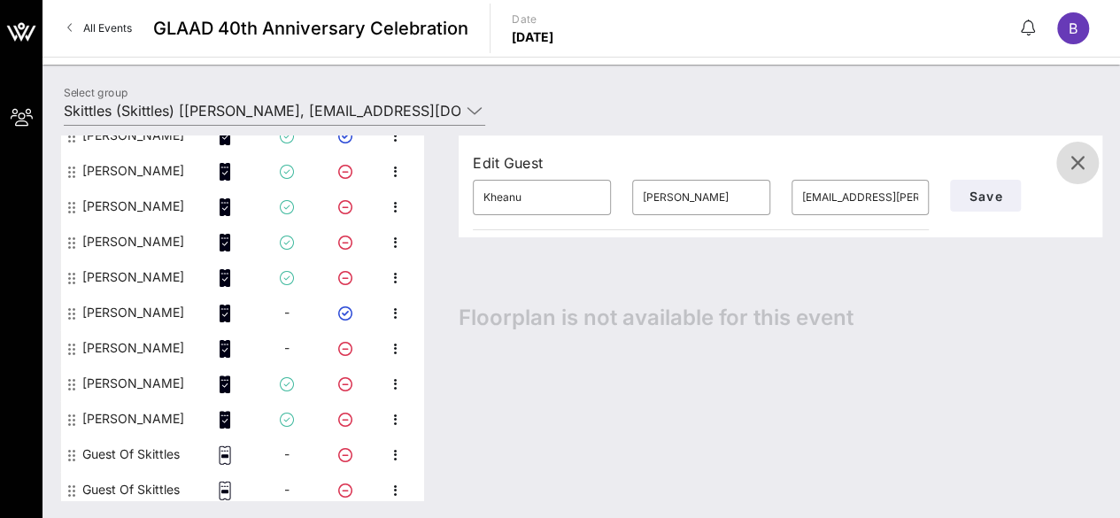
click at [1079, 163] on icon "button" at bounding box center [1077, 162] width 21 height 21
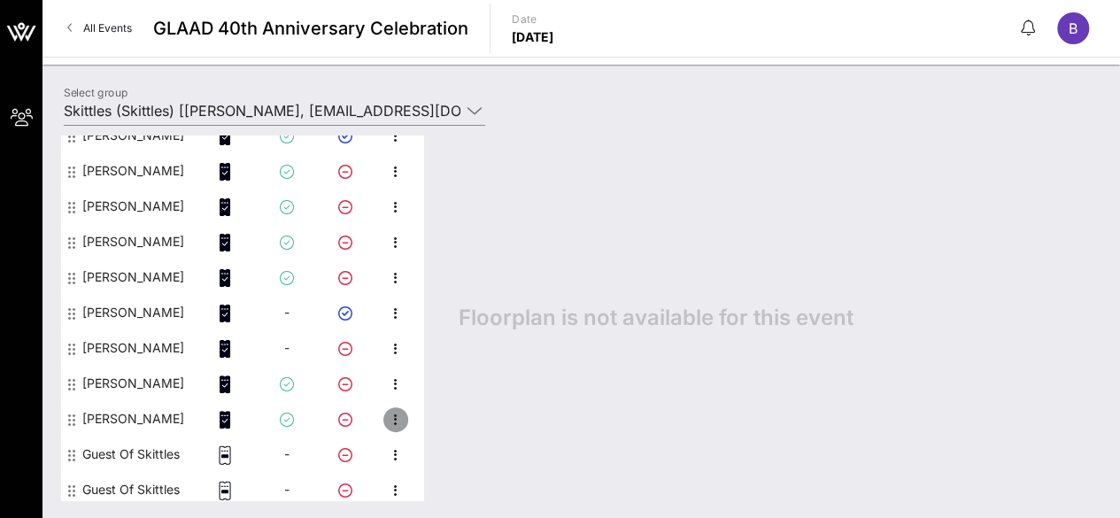
click at [388, 419] on icon "button" at bounding box center [395, 419] width 21 height 21
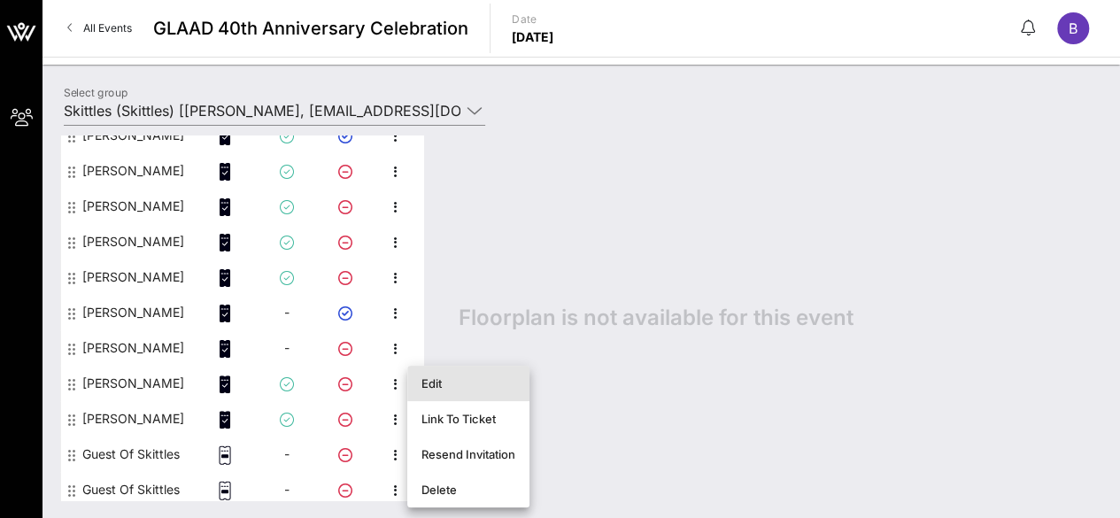
click at [438, 379] on div "Edit" at bounding box center [468, 383] width 94 height 14
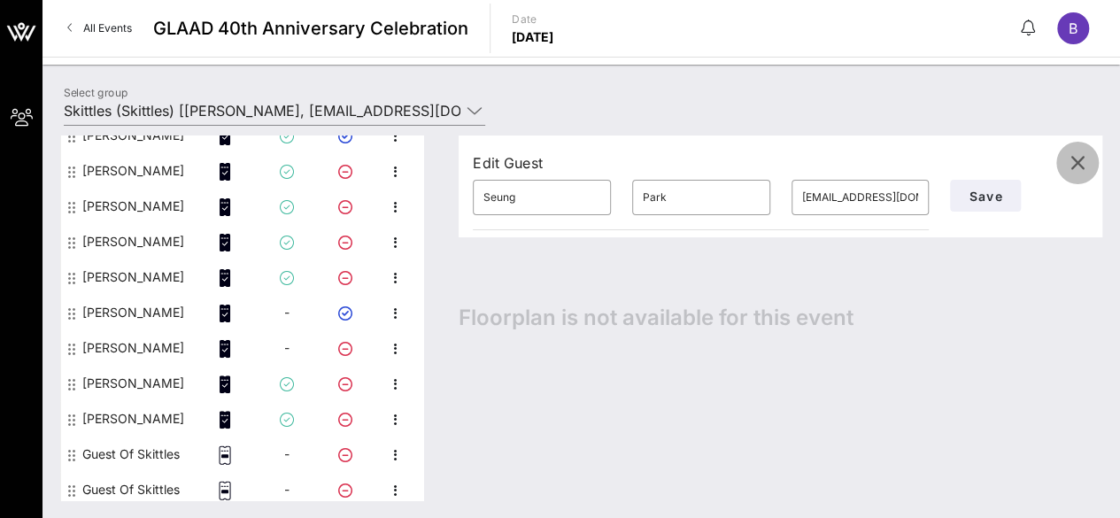
click at [1077, 161] on icon "button" at bounding box center [1077, 162] width 21 height 21
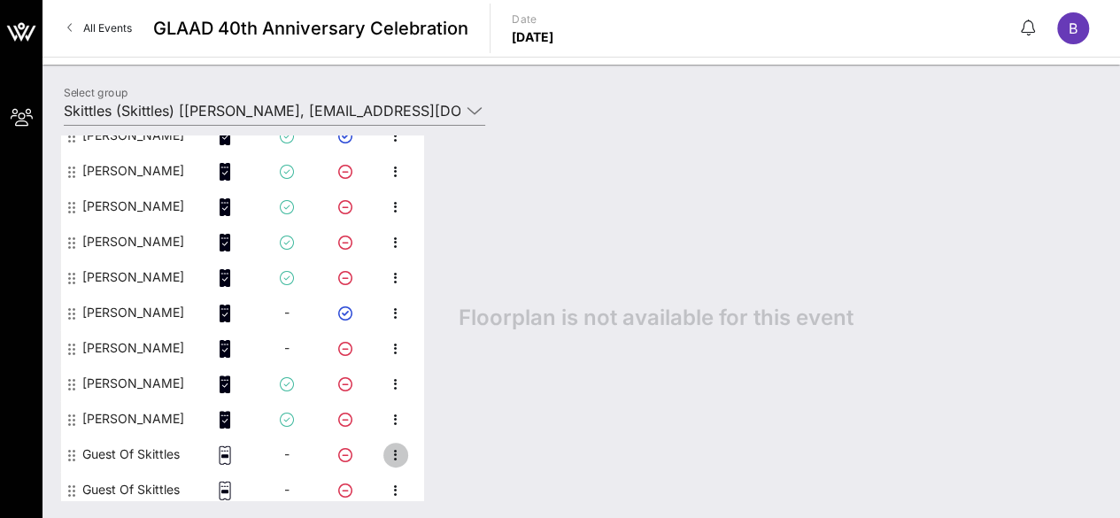
click at [389, 452] on icon "button" at bounding box center [395, 454] width 21 height 21
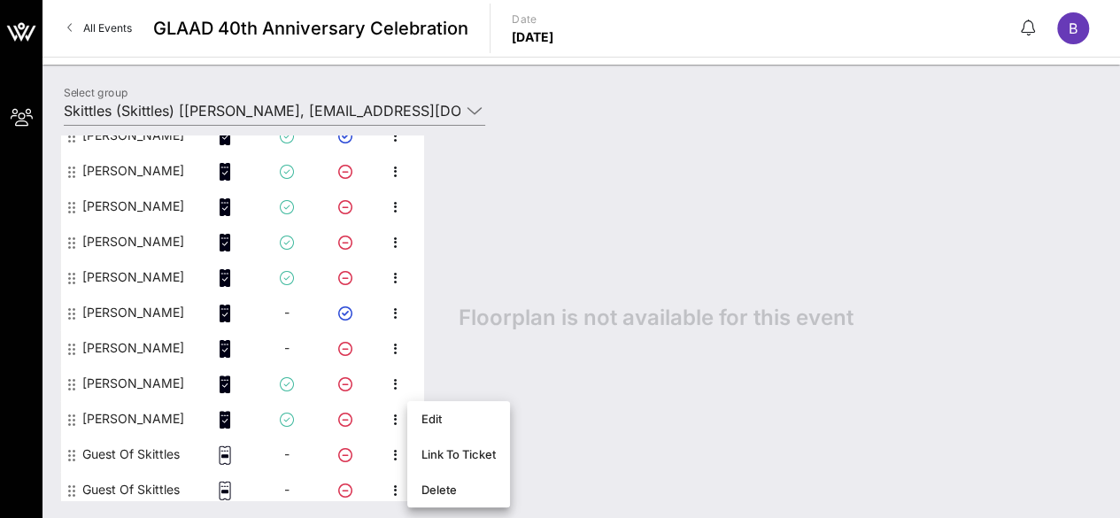
click at [660, 408] on div "Floorplan is not available for this event" at bounding box center [771, 317] width 661 height 365
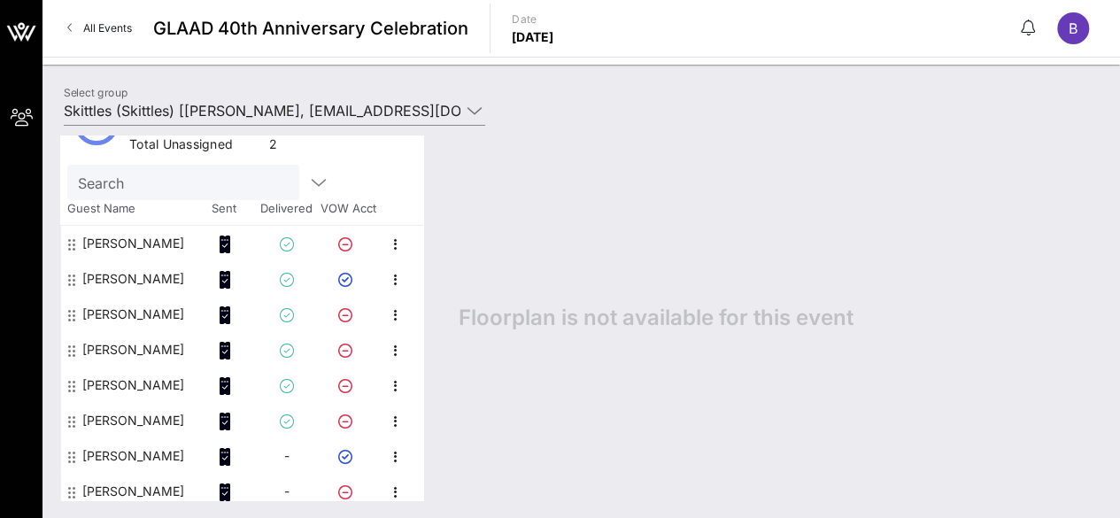
scroll to position [0, 0]
